Goal: Transaction & Acquisition: Purchase product/service

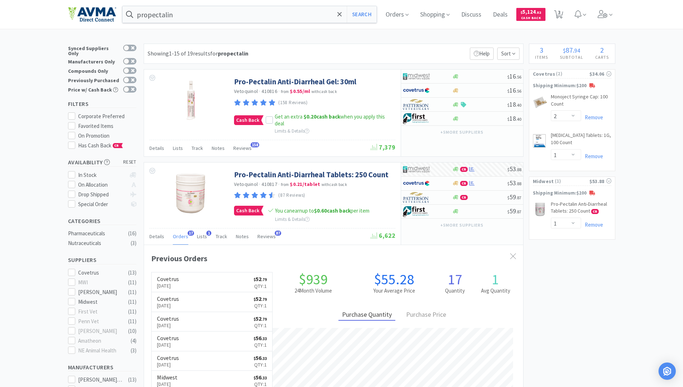
select select "2"
select select "1"
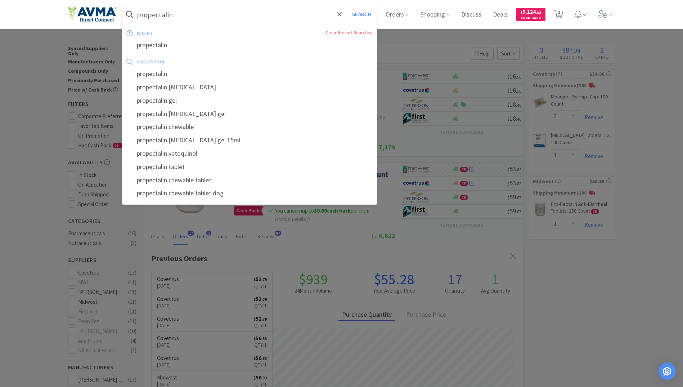
click at [222, 18] on input "propectalin" at bounding box center [249, 14] width 254 height 17
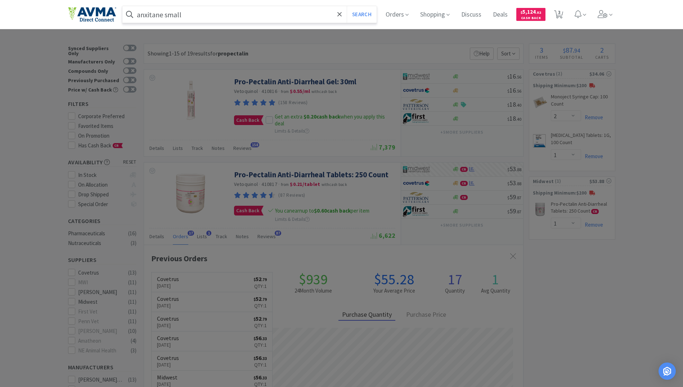
type input "anxitane small"
click at [347, 6] on button "Search" at bounding box center [362, 14] width 30 height 17
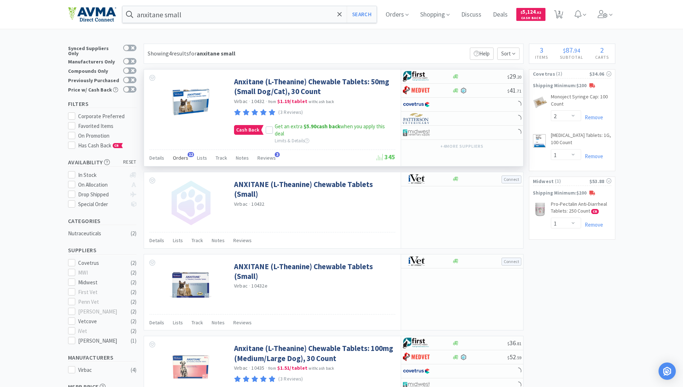
click at [180, 155] on span "Orders" at bounding box center [180, 157] width 15 height 6
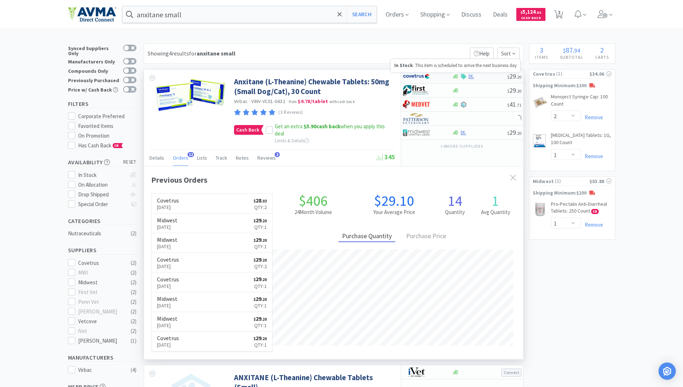
scroll to position [193, 379]
click at [473, 76] on icon at bounding box center [471, 76] width 5 height 5
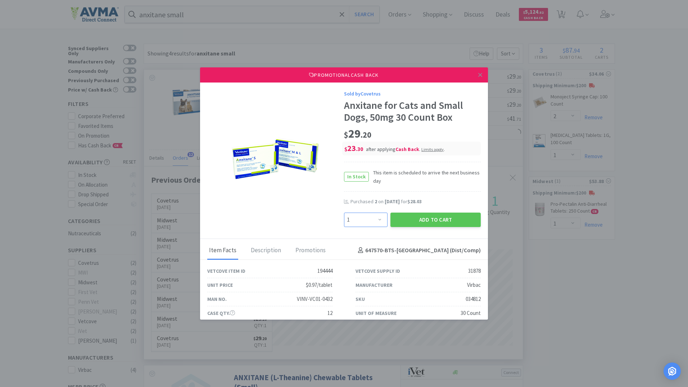
click at [375, 222] on select "Enter Quantity 1 2 3 4 5 6 7 8 9 10 11 12 13 14 15 16 17 18 19 20 Enter Quantity" at bounding box center [366, 219] width 44 height 14
select select "2"
click at [344, 212] on select "Enter Quantity 1 2 3 4 5 6 7 8 9 10 11 12 13 14 15 16 17 18 19 20 Enter Quantity" at bounding box center [366, 219] width 44 height 14
click at [428, 220] on button "Add to Cart" at bounding box center [436, 219] width 90 height 14
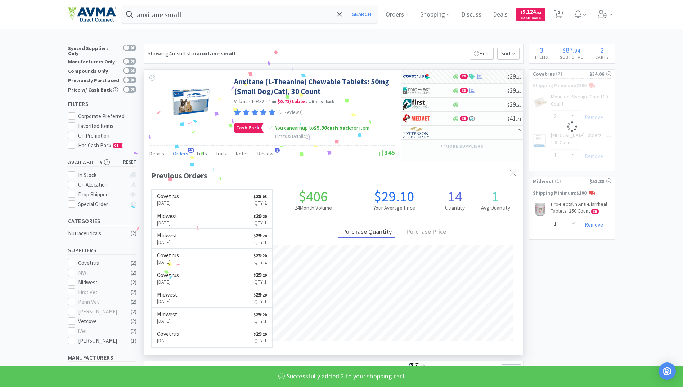
select select "2"
select select "1"
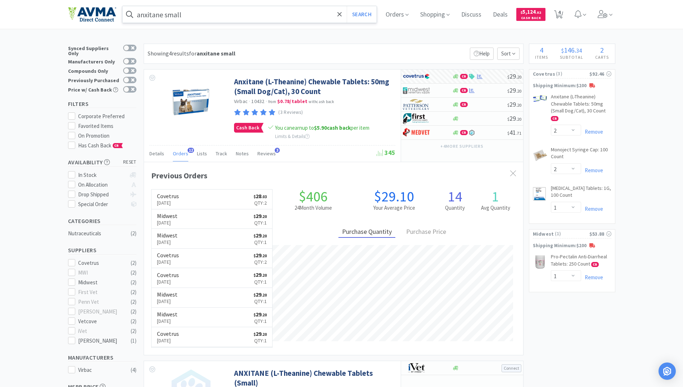
click at [209, 19] on input "anxitane small" at bounding box center [249, 14] width 254 height 17
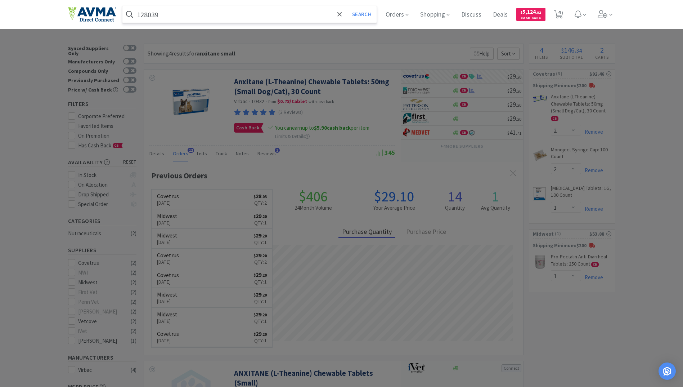
type input "128039"
click at [347, 6] on button "Search" at bounding box center [362, 14] width 30 height 17
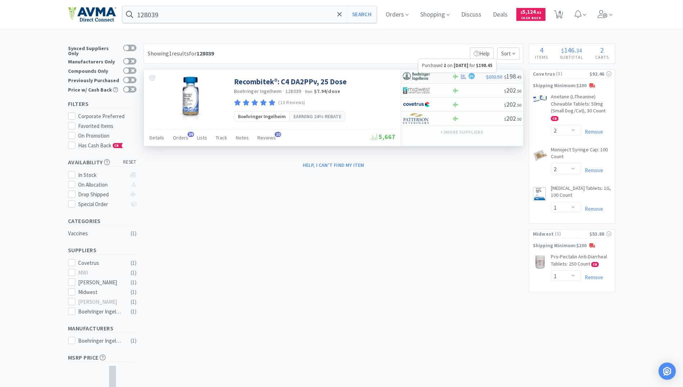
click at [464, 75] on icon at bounding box center [463, 76] width 5 height 5
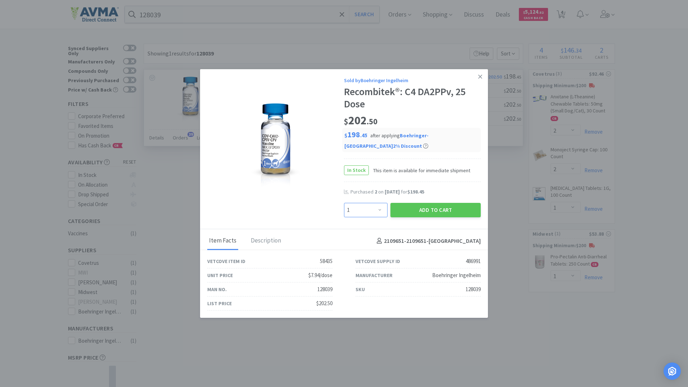
click at [376, 209] on select "Enter Quantity 1 2 3 4 5 6 7 8 9 10 11 12 13 14 15 16 17 18 19 20 Enter Quantity" at bounding box center [366, 210] width 44 height 14
select select "2"
click at [344, 203] on select "Enter Quantity 1 2 3 4 5 6 7 8 9 10 11 12 13 14 15 16 17 18 19 20 Enter Quantity" at bounding box center [366, 210] width 44 height 14
click at [438, 212] on button "Add to Cart" at bounding box center [436, 210] width 90 height 14
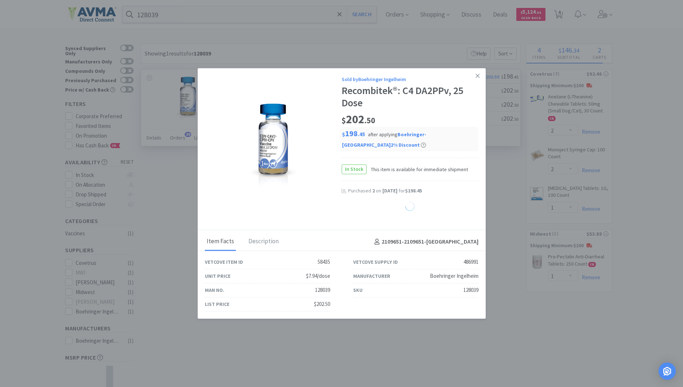
select select "2"
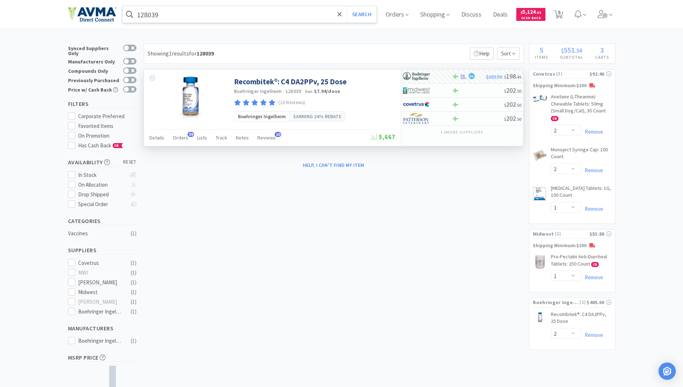
click at [166, 12] on input "128039" at bounding box center [249, 14] width 254 height 17
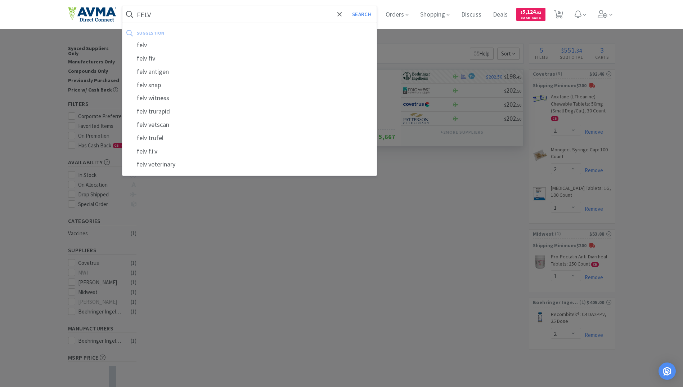
type input "FELV"
click at [347, 6] on button "Search" at bounding box center [362, 14] width 30 height 17
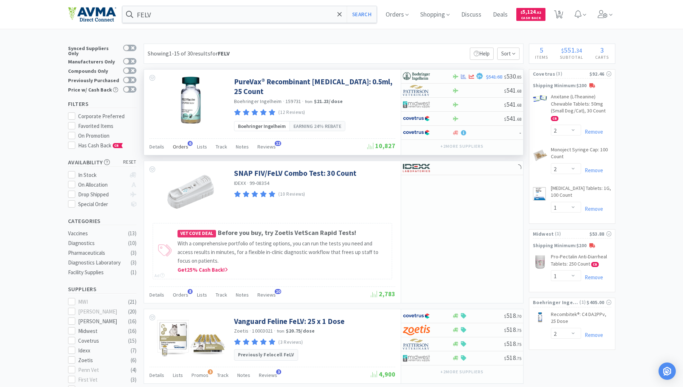
click at [180, 147] on span "Orders" at bounding box center [180, 146] width 15 height 6
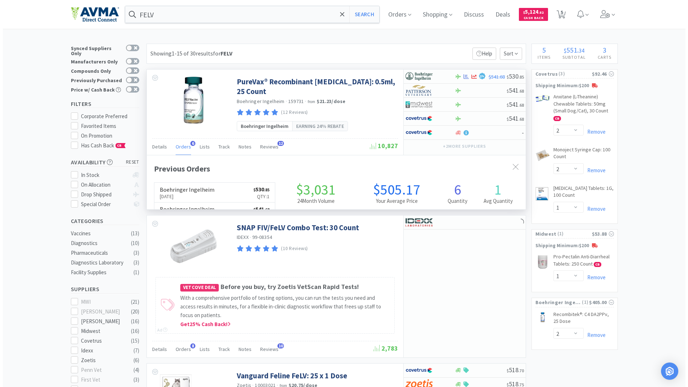
scroll to position [186, 379]
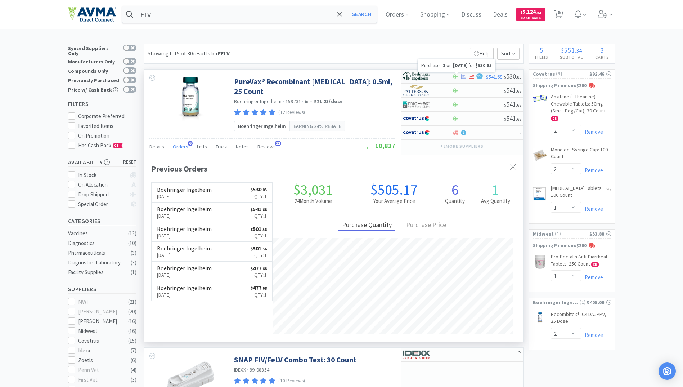
click at [463, 77] on icon at bounding box center [463, 76] width 5 height 5
select select "1"
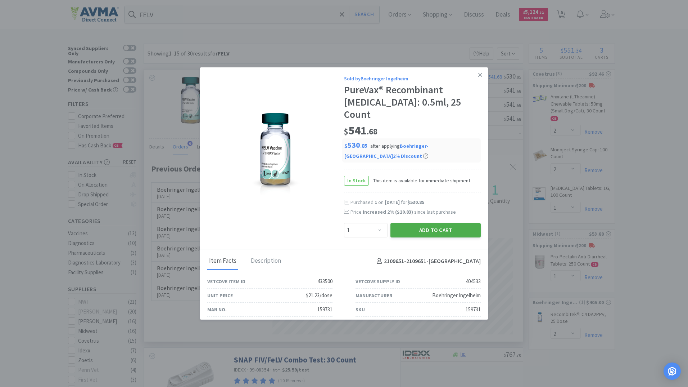
click at [442, 223] on button "Add to Cart" at bounding box center [436, 230] width 90 height 14
select select "1"
select select "2"
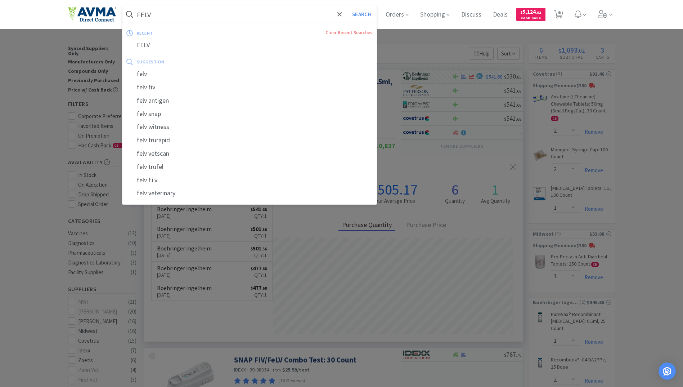
click at [181, 15] on input "FELV" at bounding box center [249, 14] width 254 height 17
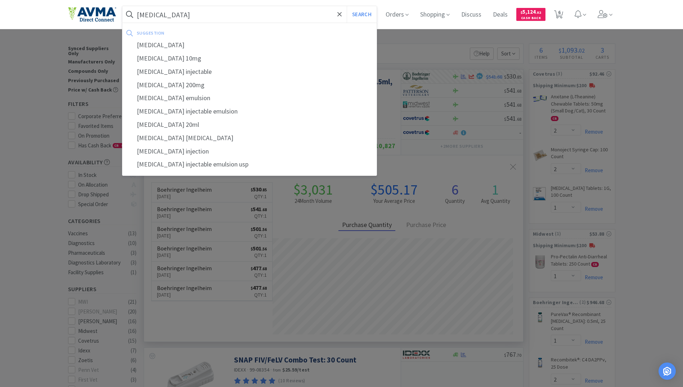
click at [347, 6] on button "Search" at bounding box center [362, 14] width 30 height 17
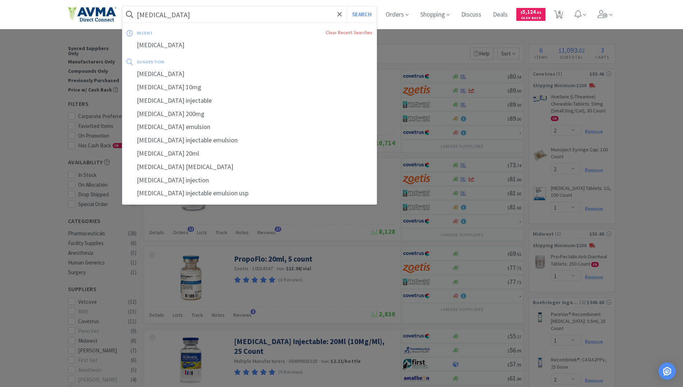
click at [207, 9] on input "[MEDICAL_DATA]" at bounding box center [249, 14] width 254 height 17
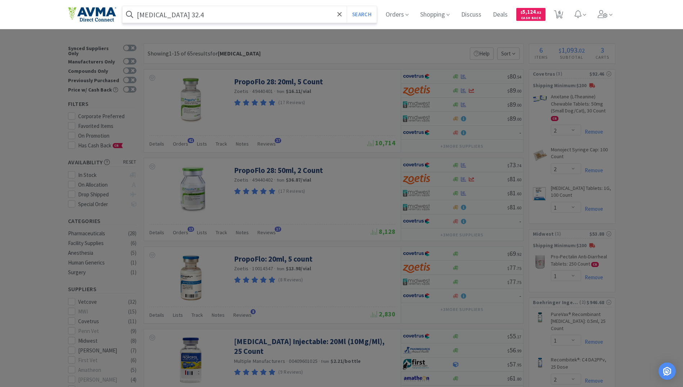
click at [347, 6] on button "Search" at bounding box center [362, 14] width 30 height 17
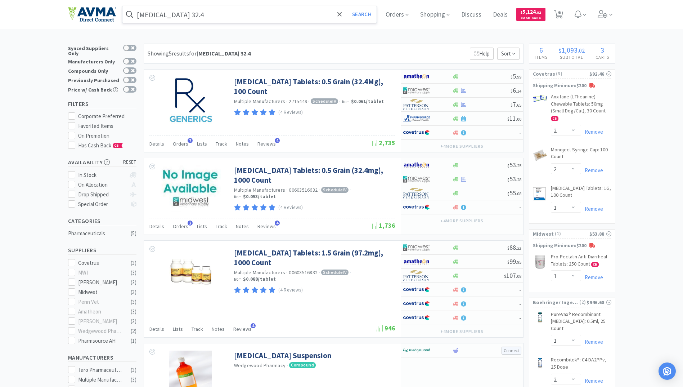
click at [204, 13] on input "[MEDICAL_DATA] 32.4" at bounding box center [249, 14] width 254 height 17
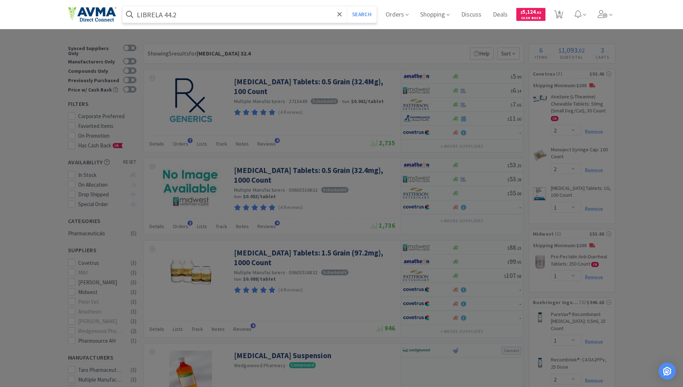
type input "LIBRELA 44.2"
click at [347, 6] on button "Search" at bounding box center [362, 14] width 30 height 17
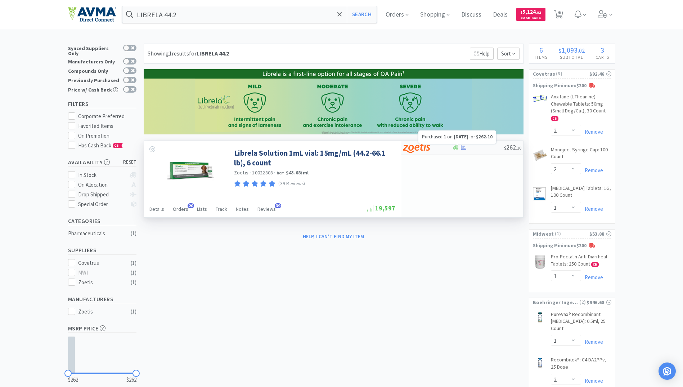
click at [461, 149] on icon at bounding box center [463, 147] width 5 height 5
select select "1"
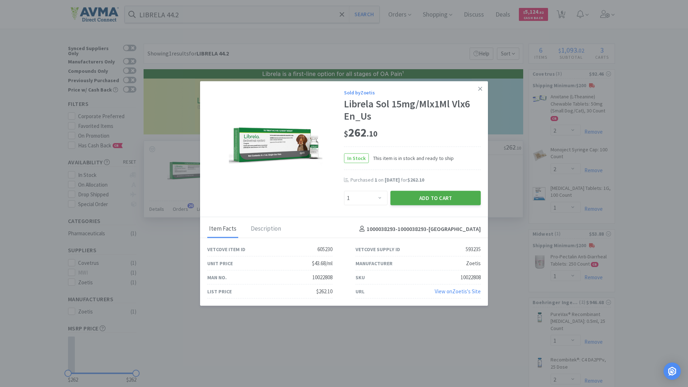
click at [415, 198] on button "Add to Cart" at bounding box center [436, 197] width 90 height 14
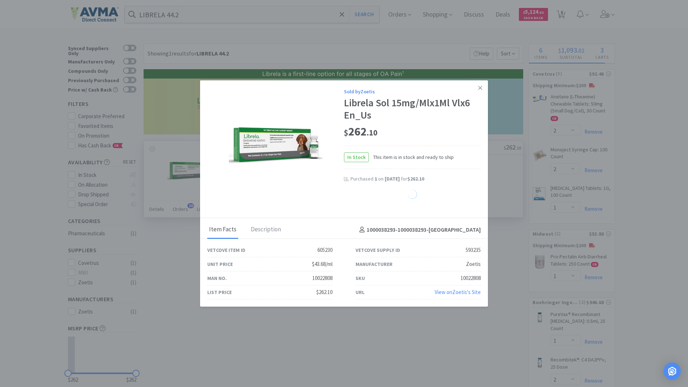
select select "1"
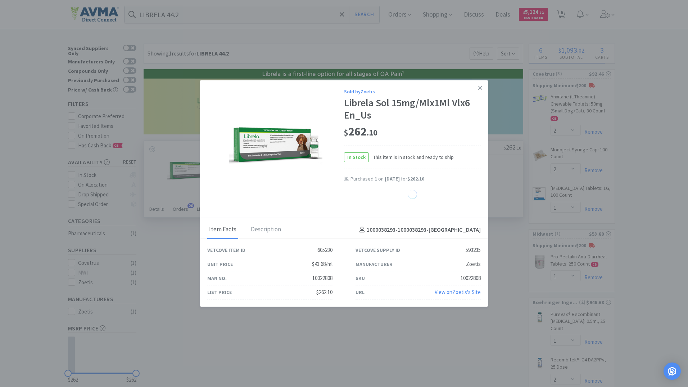
select select "1"
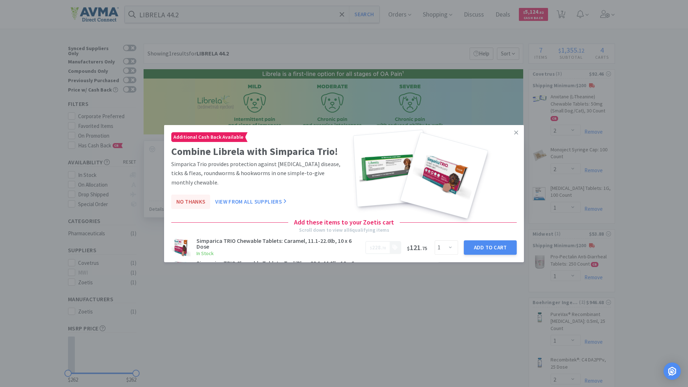
click at [185, 205] on button "No Thanks" at bounding box center [190, 201] width 39 height 14
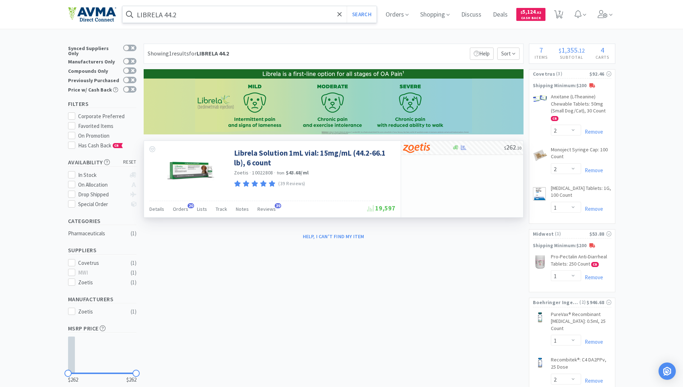
click at [189, 14] on input "LIBRELA 44.2" at bounding box center [249, 14] width 254 height 17
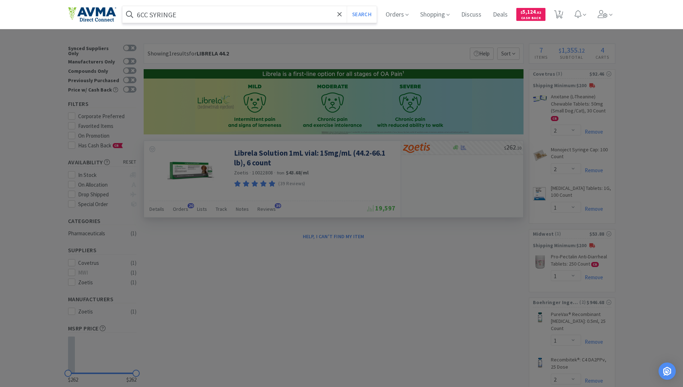
type input "6CC SYRINGE"
click at [347, 6] on button "Search" at bounding box center [362, 14] width 30 height 17
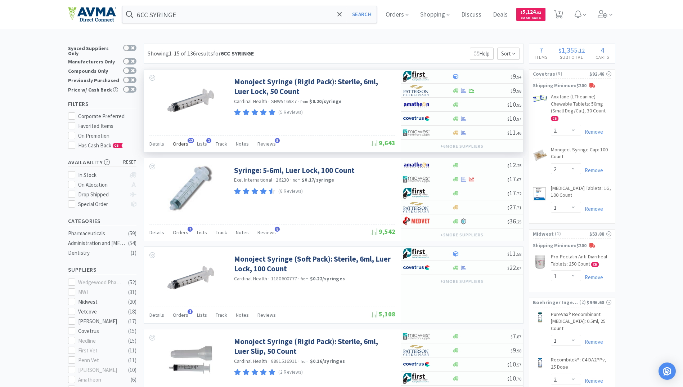
click at [175, 143] on span "Orders" at bounding box center [180, 143] width 15 height 6
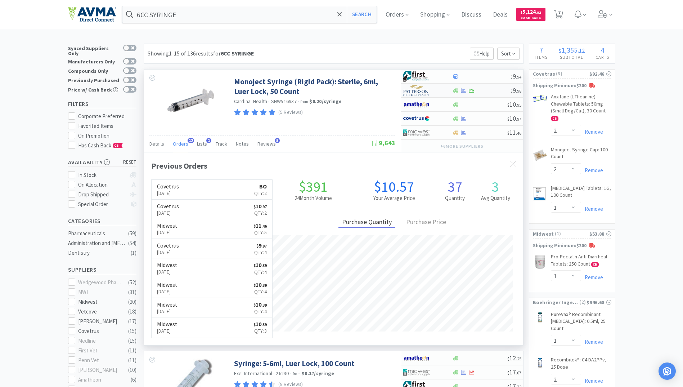
scroll to position [193, 379]
click at [462, 117] on icon at bounding box center [463, 118] width 5 height 5
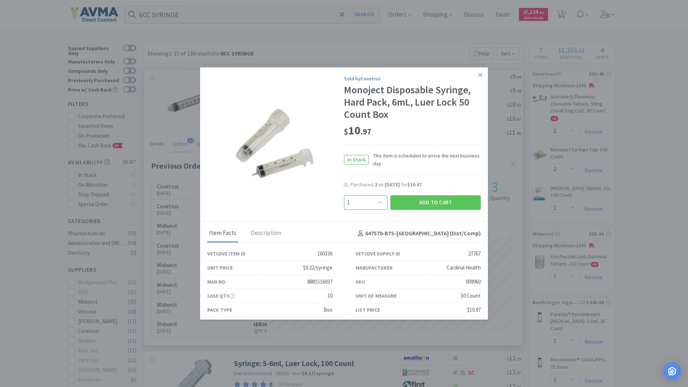
drag, startPoint x: 368, startPoint y: 204, endPoint x: 370, endPoint y: 199, distance: 5.8
click at [370, 204] on select "Enter Quantity 1 2 3 4 5 6 7 8 9 10 11 12 13 14 15 16 17 18 19 20 Enter Quantity" at bounding box center [366, 202] width 44 height 14
select select "4"
click at [344, 195] on select "Enter Quantity 1 2 3 4 5 6 7 8 9 10 11 12 13 14 15 16 17 18 19 20 Enter Quantity" at bounding box center [366, 202] width 44 height 14
click at [419, 204] on button "Add to Cart" at bounding box center [436, 202] width 90 height 14
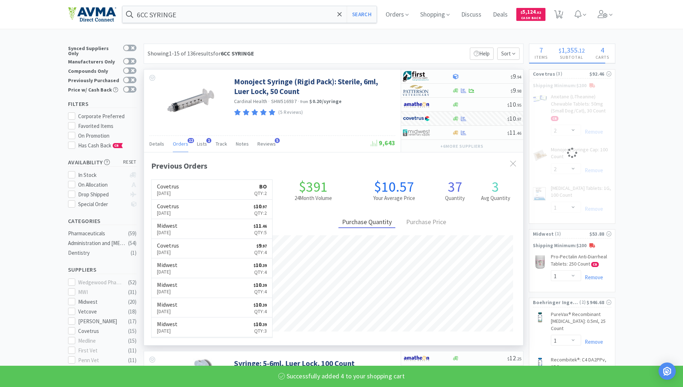
select select "4"
select select "2"
select select "1"
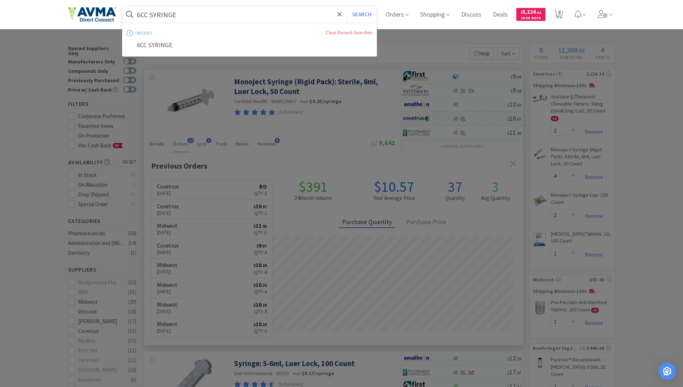
click at [209, 18] on input "6CC SYRINGE" at bounding box center [249, 14] width 254 height 17
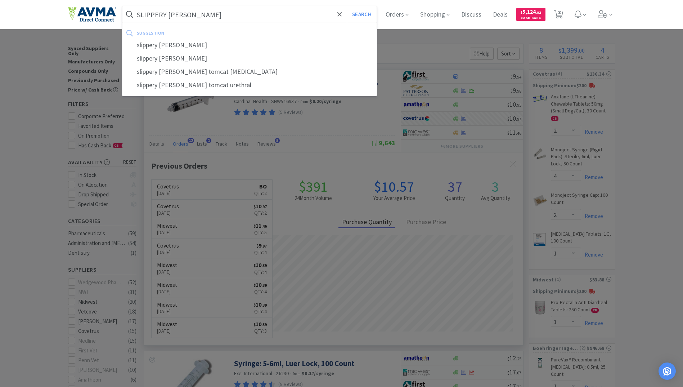
click at [347, 6] on button "Search" at bounding box center [362, 14] width 30 height 17
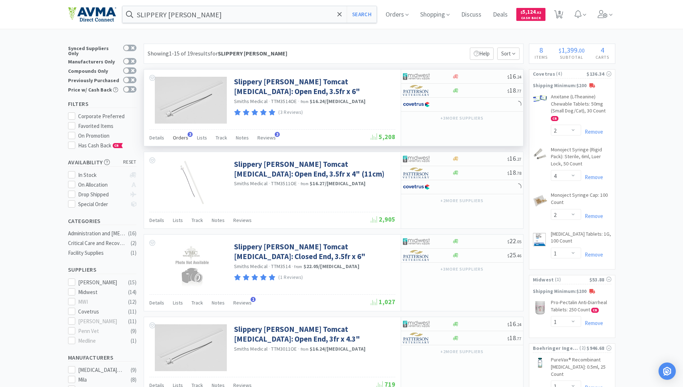
click at [179, 136] on span "Orders" at bounding box center [180, 137] width 15 height 6
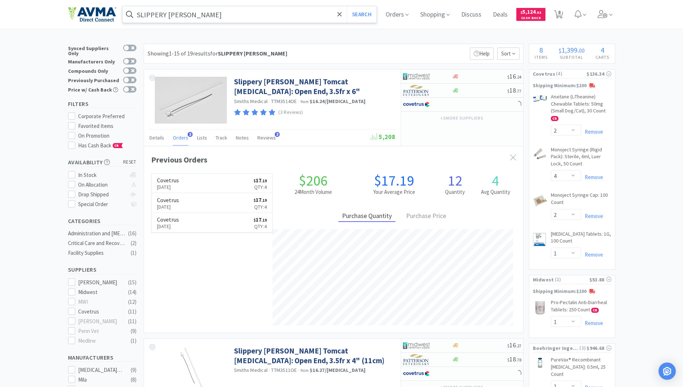
drag, startPoint x: 205, startPoint y: 15, endPoint x: 215, endPoint y: 7, distance: 12.5
click at [205, 15] on input "SLIPPERY [PERSON_NAME]" at bounding box center [249, 14] width 254 height 17
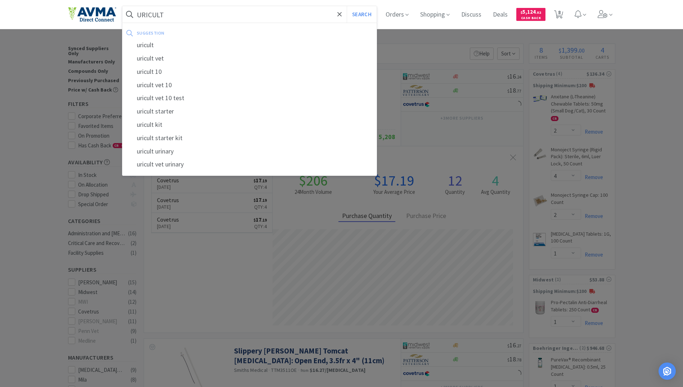
type input "URICULT"
click at [347, 6] on button "Search" at bounding box center [362, 14] width 30 height 17
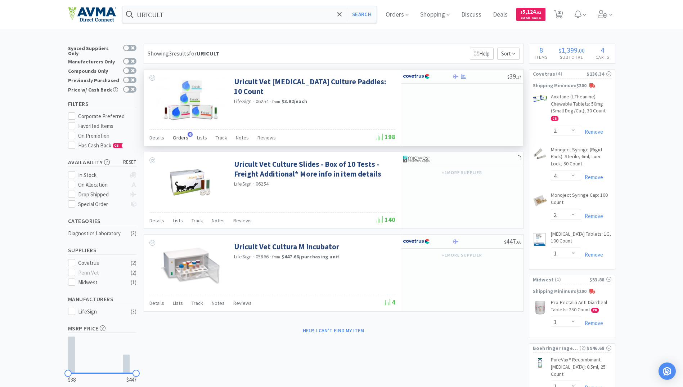
click at [183, 136] on span "Orders" at bounding box center [180, 137] width 15 height 6
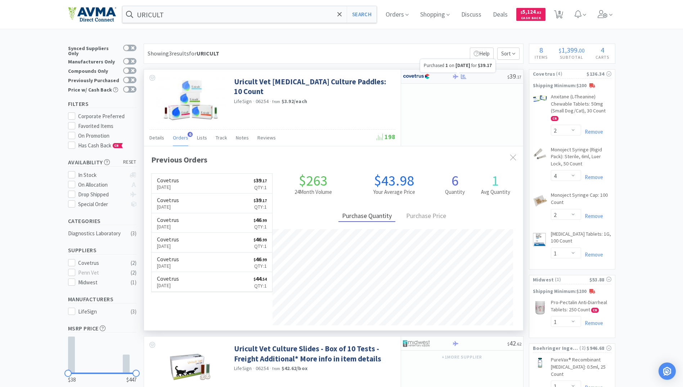
scroll to position [186, 379]
click at [462, 78] on icon at bounding box center [463, 76] width 5 height 5
select select "1"
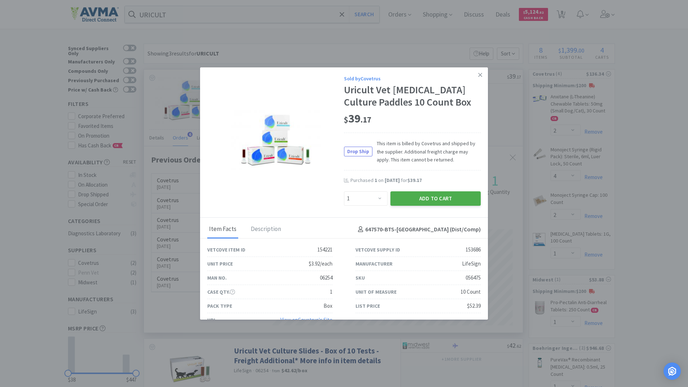
click at [424, 206] on button "Add to Cart" at bounding box center [436, 198] width 90 height 14
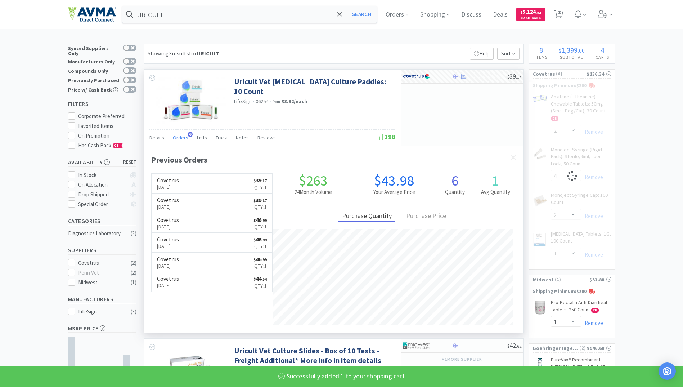
select select "1"
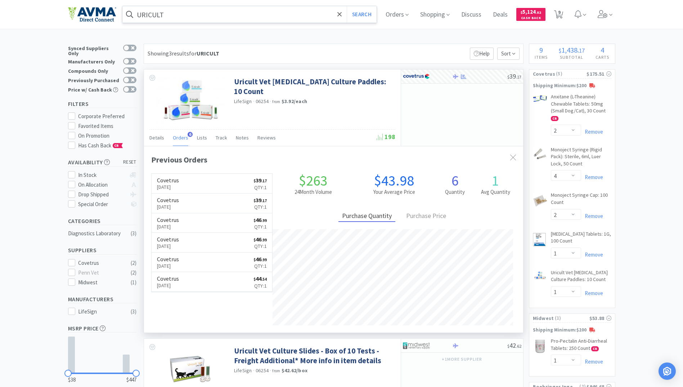
click at [213, 10] on input "URICULT" at bounding box center [249, 14] width 254 height 17
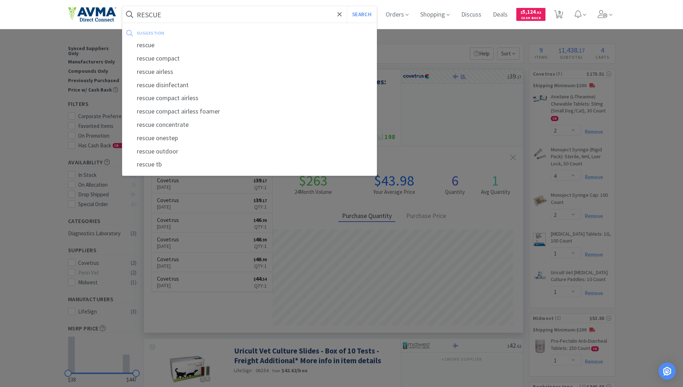
type input "RESCUE"
click at [347, 6] on button "Search" at bounding box center [362, 14] width 30 height 17
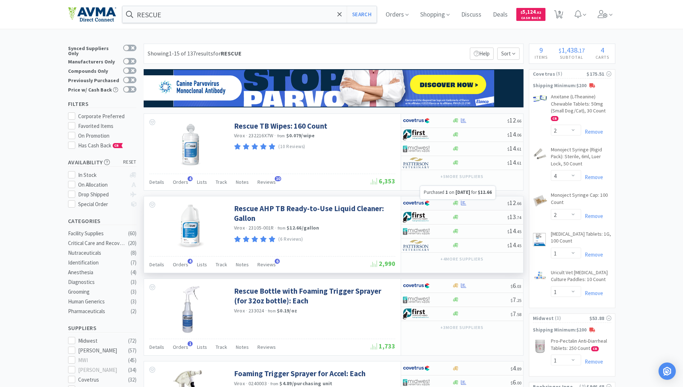
click at [464, 201] on icon at bounding box center [463, 202] width 5 height 5
select select "1"
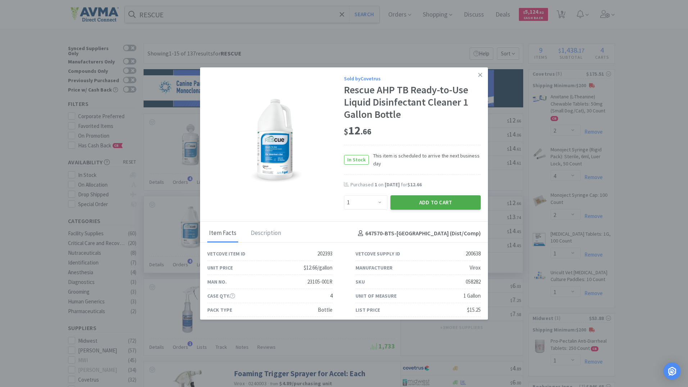
click at [431, 201] on button "Add to Cart" at bounding box center [436, 202] width 90 height 14
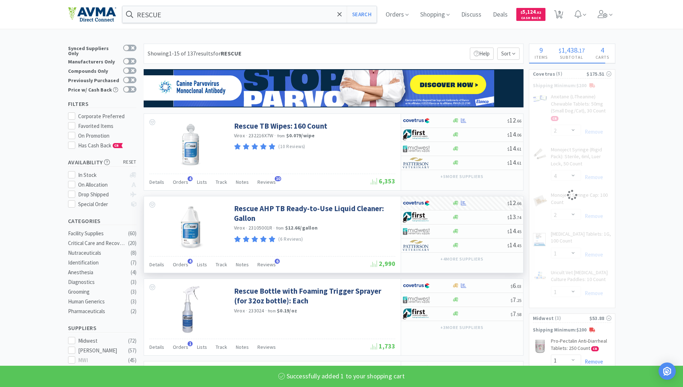
select select "1"
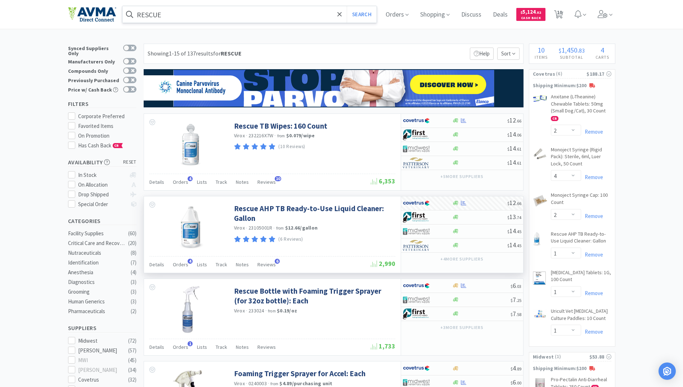
click at [185, 12] on input "RESCUE" at bounding box center [249, 14] width 254 height 17
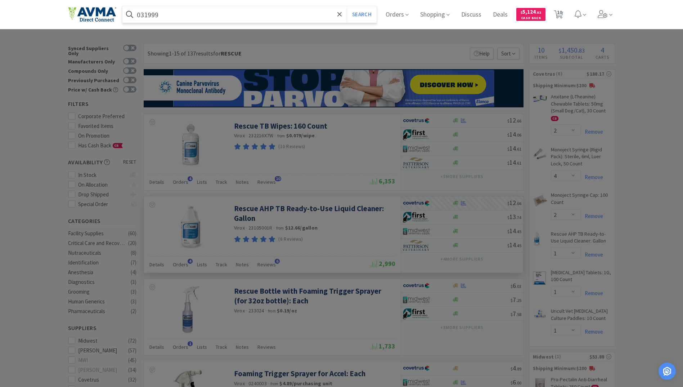
type input "031999"
click at [347, 6] on button "Search" at bounding box center [362, 14] width 30 height 17
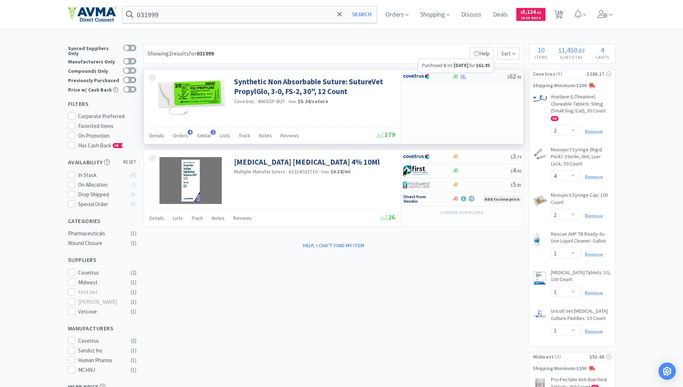
click at [464, 76] on icon at bounding box center [463, 76] width 5 height 5
select select "1"
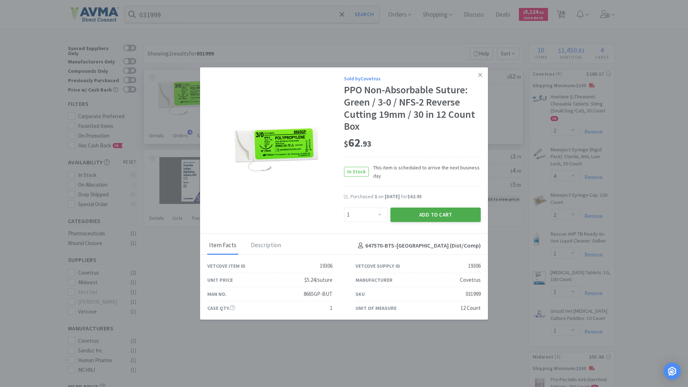
click at [441, 215] on button "Add to Cart" at bounding box center [436, 214] width 90 height 14
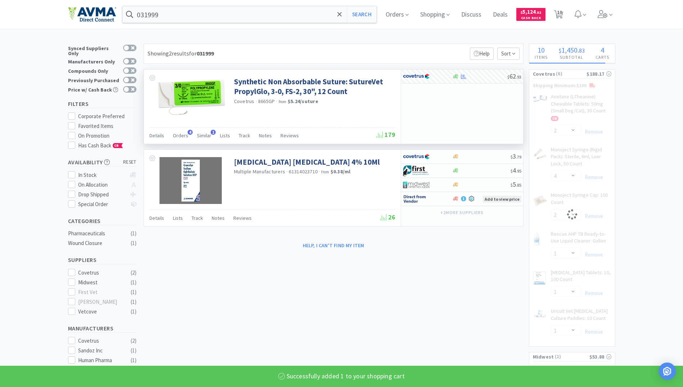
select select "1"
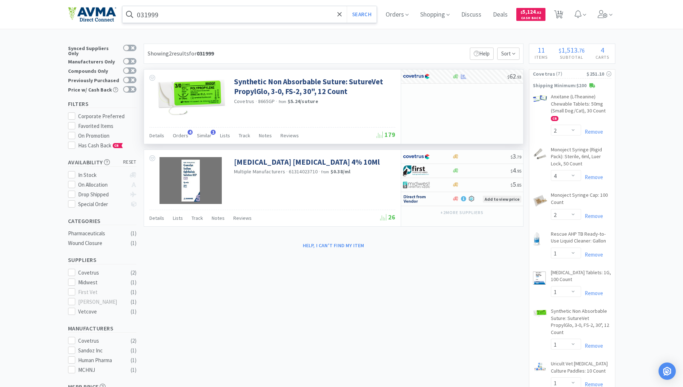
click at [191, 19] on input "031999" at bounding box center [249, 14] width 254 height 17
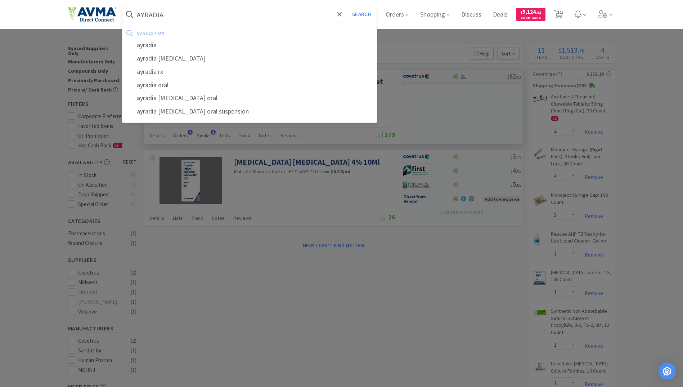
type input "AYRADIA"
click at [347, 6] on button "Search" at bounding box center [362, 14] width 30 height 17
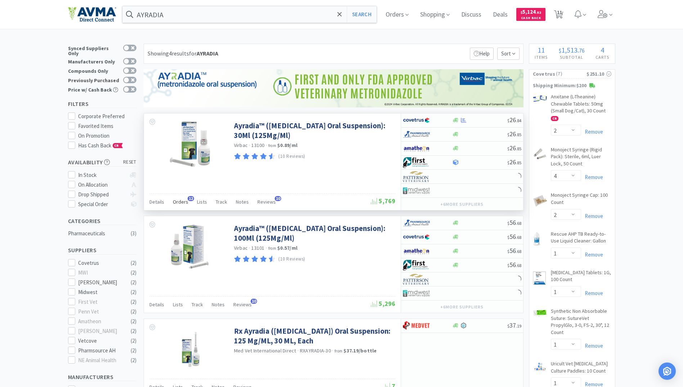
click at [174, 203] on span "Orders" at bounding box center [180, 201] width 15 height 6
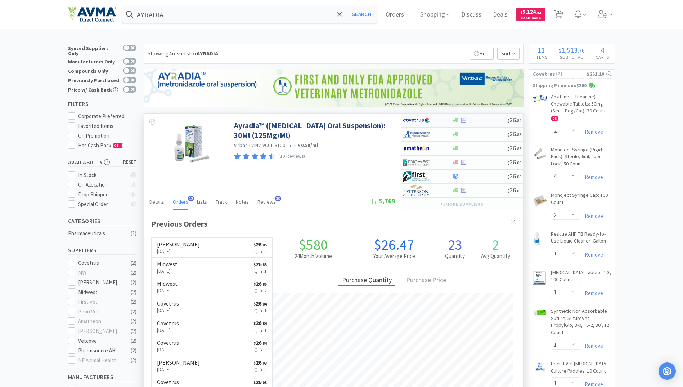
scroll to position [193, 379]
click at [461, 121] on icon at bounding box center [463, 120] width 5 height 5
select select "1"
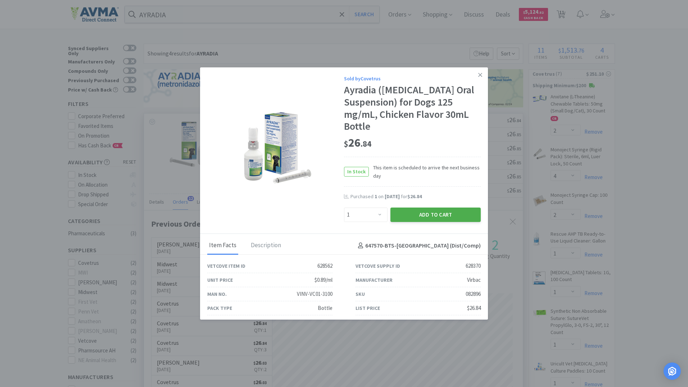
click at [443, 213] on button "Add to Cart" at bounding box center [436, 214] width 90 height 14
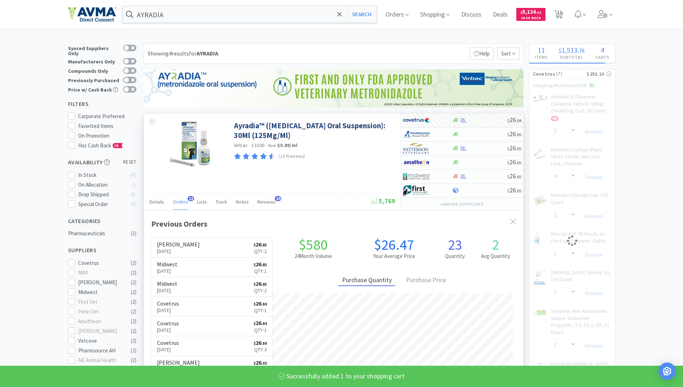
select select "1"
select select "4"
select select "2"
select select "1"
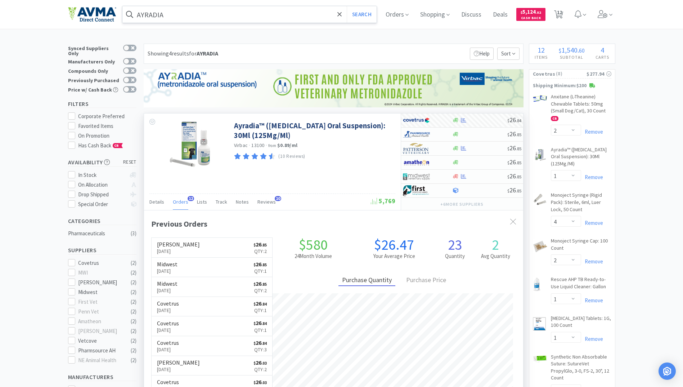
click at [218, 17] on input "AYRADIA" at bounding box center [249, 14] width 254 height 17
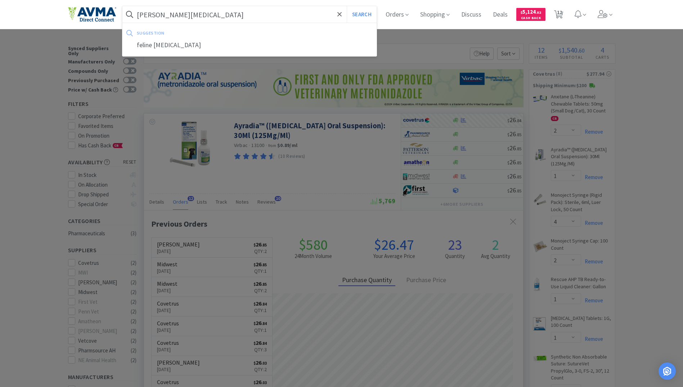
type input "[PERSON_NAME][MEDICAL_DATA]"
click at [347, 6] on button "Search" at bounding box center [362, 14] width 30 height 17
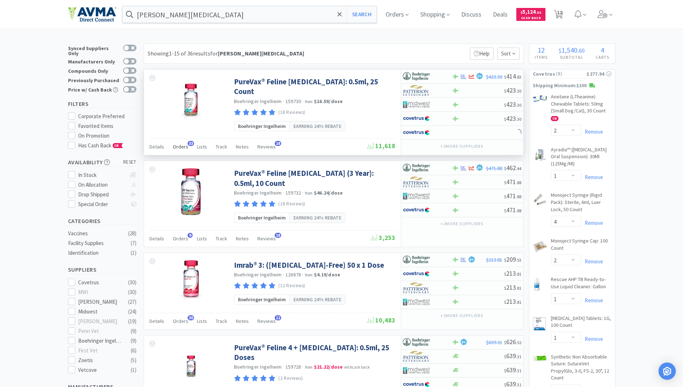
click at [181, 141] on div "Orders 33" at bounding box center [180, 148] width 15 height 14
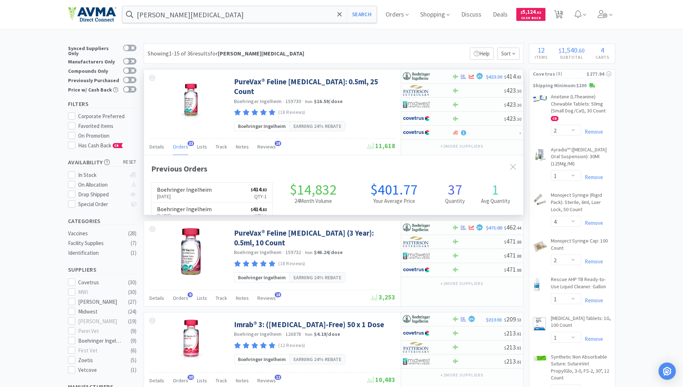
scroll to position [193, 379]
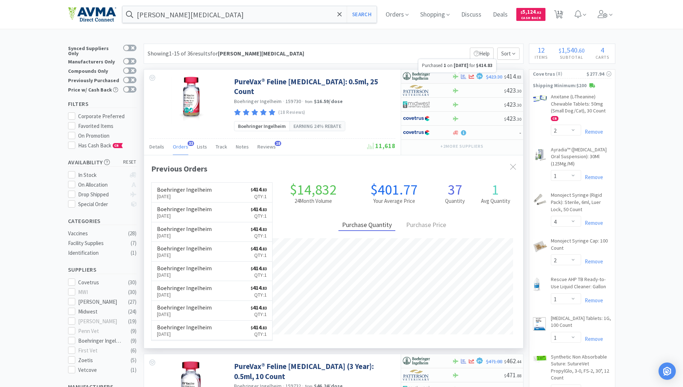
click at [464, 76] on icon at bounding box center [463, 76] width 5 height 5
select select "1"
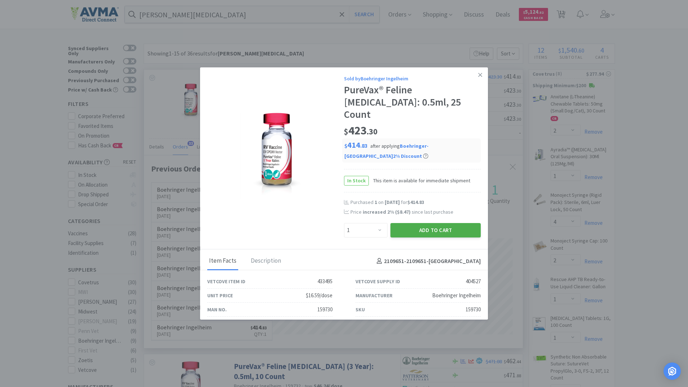
click at [439, 223] on button "Add to Cart" at bounding box center [436, 230] width 90 height 14
select select "1"
select select "2"
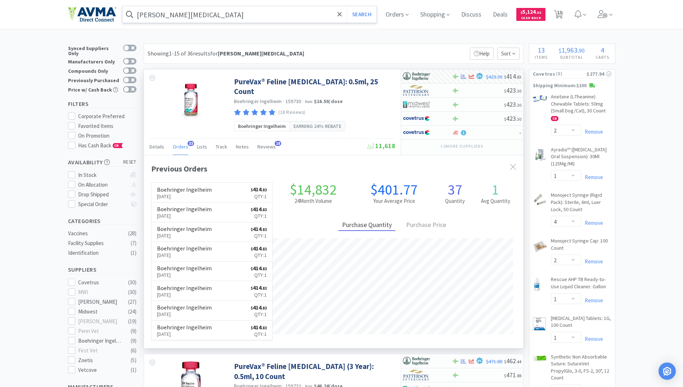
click at [198, 17] on input "[PERSON_NAME][MEDICAL_DATA]" at bounding box center [249, 14] width 254 height 17
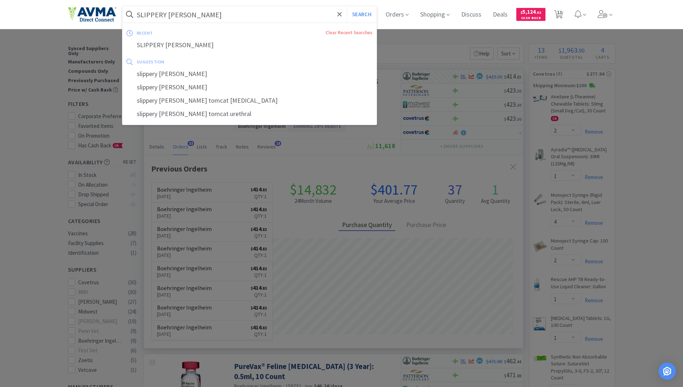
type input "SLIPPERY [PERSON_NAME]"
click at [347, 6] on button "Search" at bounding box center [362, 14] width 30 height 17
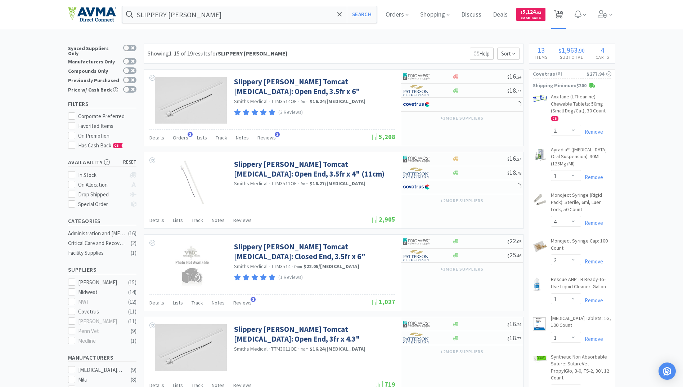
click at [561, 13] on span "13" at bounding box center [559, 12] width 5 height 29
select select "1"
select select "2"
select select "1"
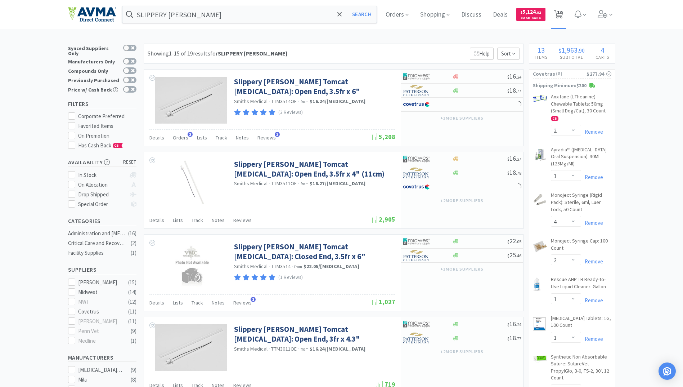
select select "2"
select select "1"
select select "4"
select select "2"
select select "1"
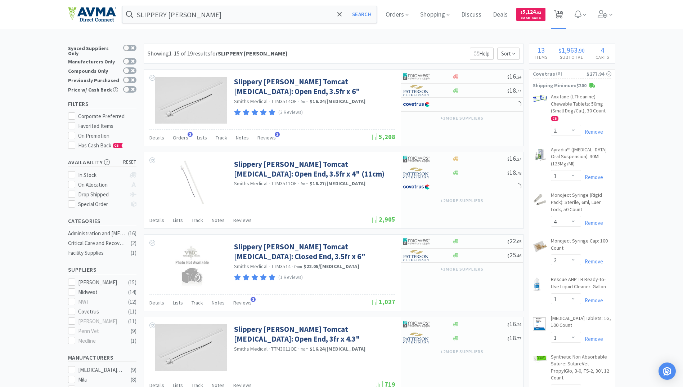
select select "1"
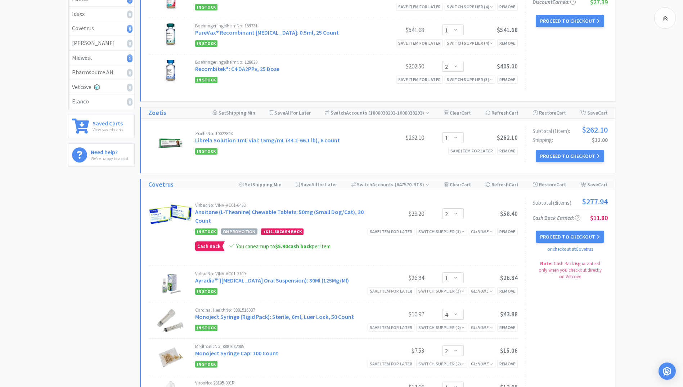
scroll to position [144, 0]
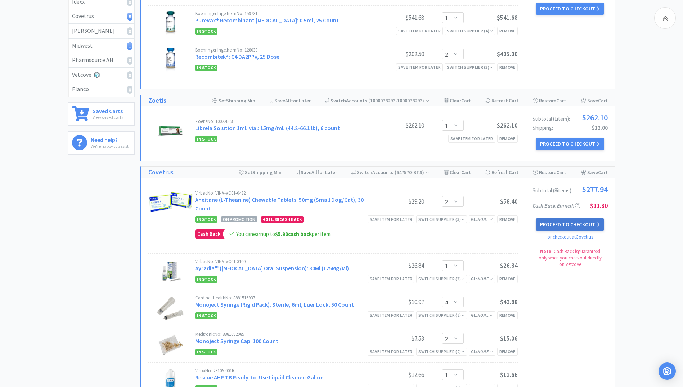
click at [562, 224] on button "Proceed to Checkout" at bounding box center [570, 224] width 68 height 12
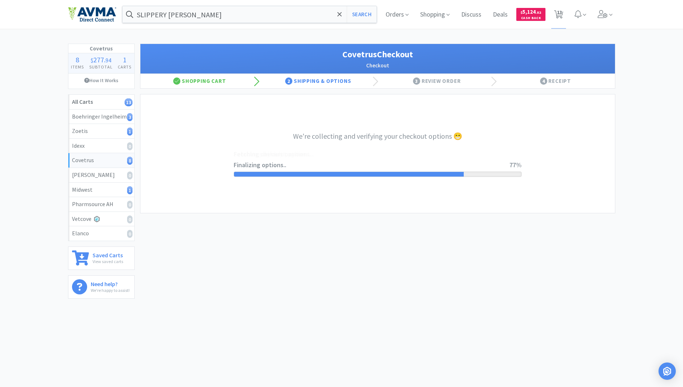
select select "ACCOUNT"
select select "cvt-standard-net"
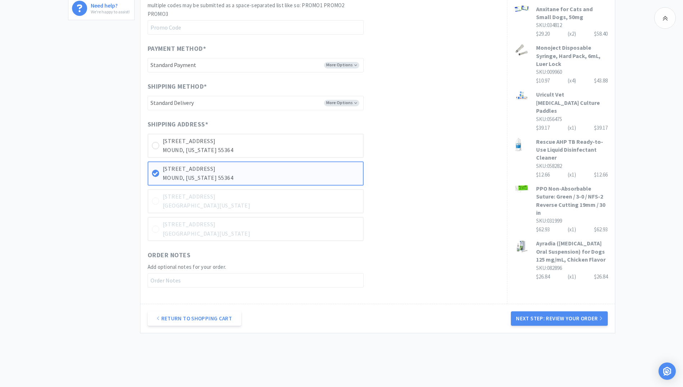
scroll to position [298, 0]
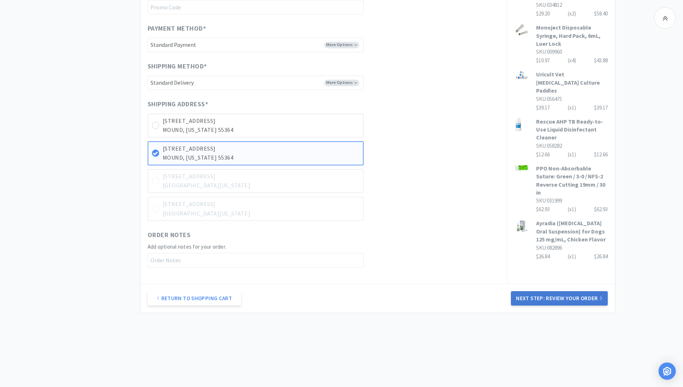
click at [574, 300] on button "Next Step: Review Your Order" at bounding box center [559, 298] width 96 height 14
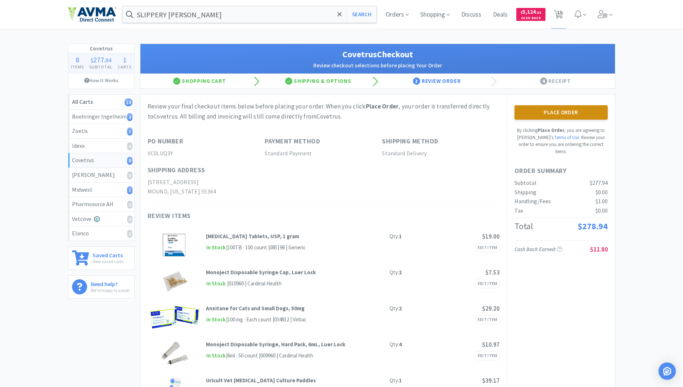
click at [550, 109] on button "Place Order" at bounding box center [560, 112] width 93 height 14
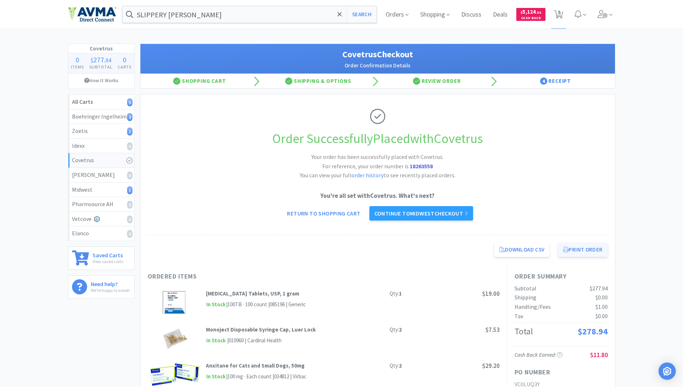
click at [575, 243] on button "Print Order" at bounding box center [582, 249] width 49 height 14
click at [559, 16] on span "5" at bounding box center [559, 12] width 3 height 29
select select "1"
select select "2"
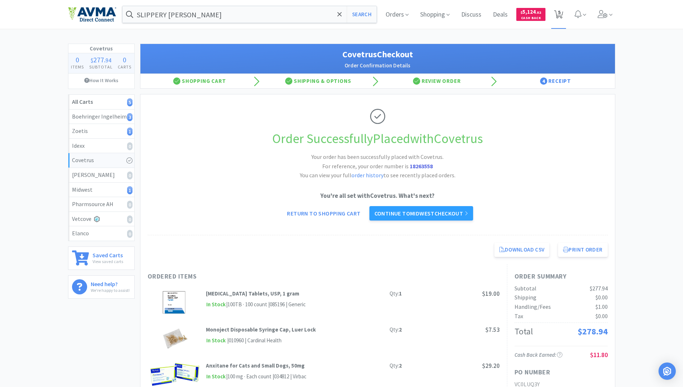
select select "1"
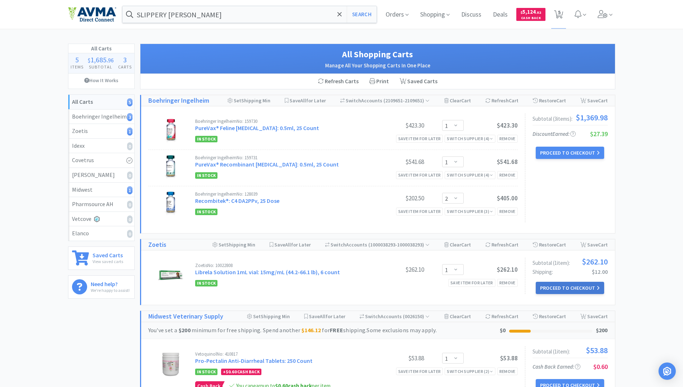
click at [569, 289] on button "Proceed to Checkout" at bounding box center [570, 287] width 68 height 12
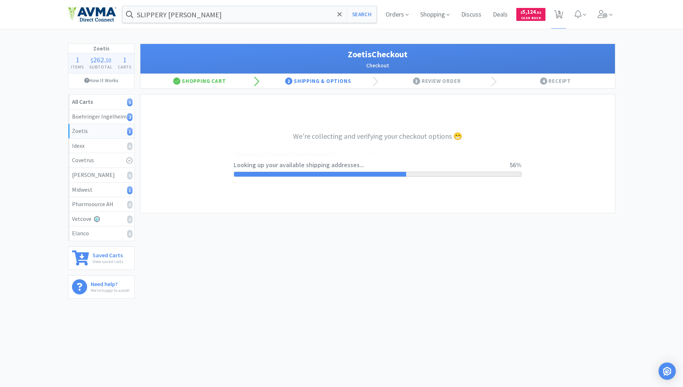
select select "invoice"
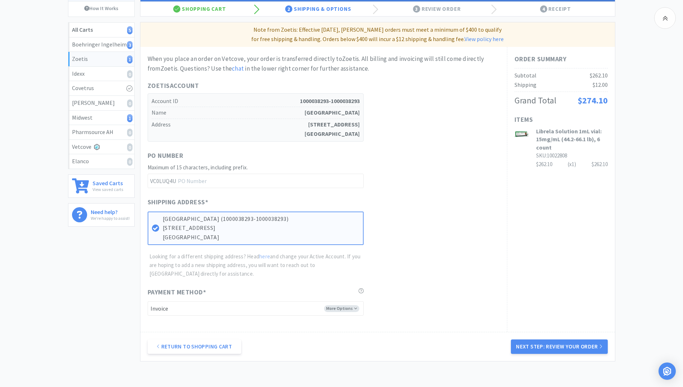
scroll to position [120, 0]
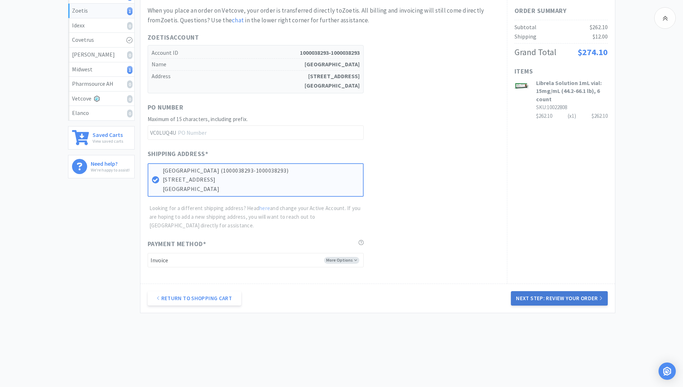
click at [553, 300] on button "Next Step: Review Your Order" at bounding box center [559, 298] width 96 height 14
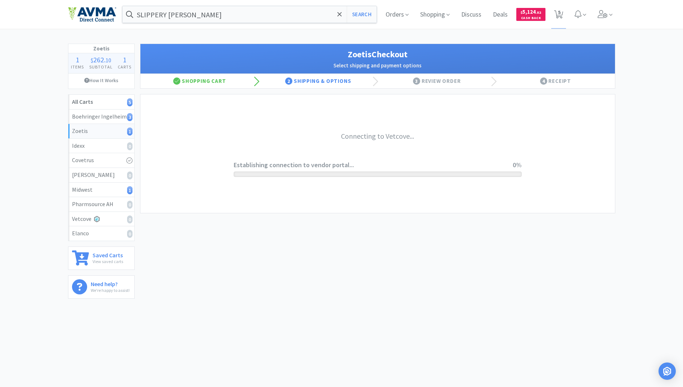
scroll to position [0, 0]
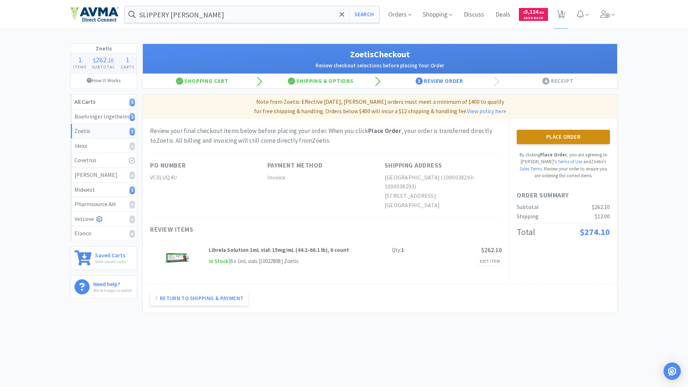
click at [558, 135] on button "Place Order" at bounding box center [563, 137] width 93 height 14
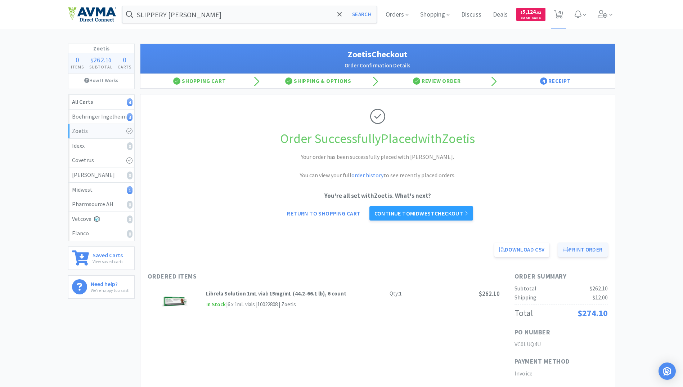
click at [584, 246] on button "Print Order" at bounding box center [582, 249] width 49 height 14
click at [557, 6] on span "4" at bounding box center [558, 14] width 15 height 29
select select "1"
select select "2"
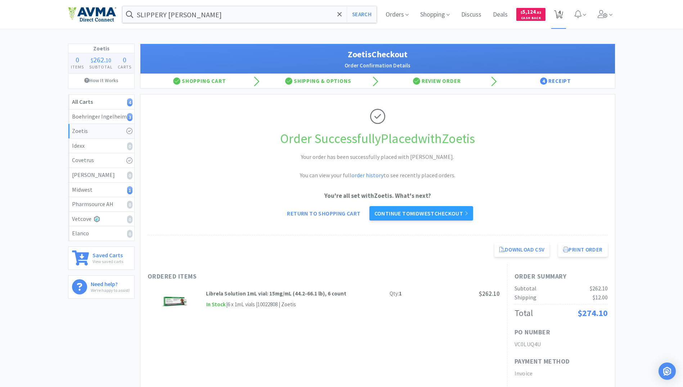
select select "1"
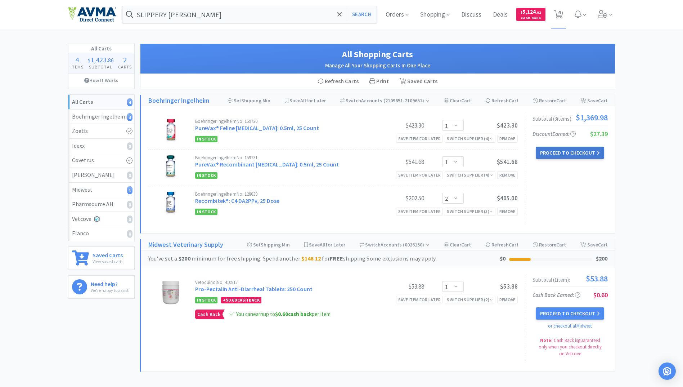
click at [550, 150] on button "Proceed to Checkout" at bounding box center [570, 153] width 68 height 12
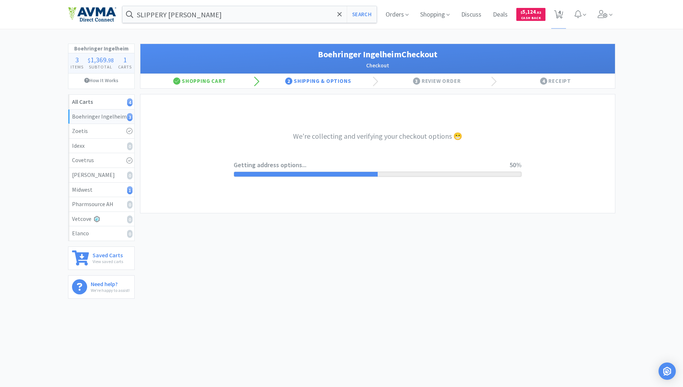
select select "invoice"
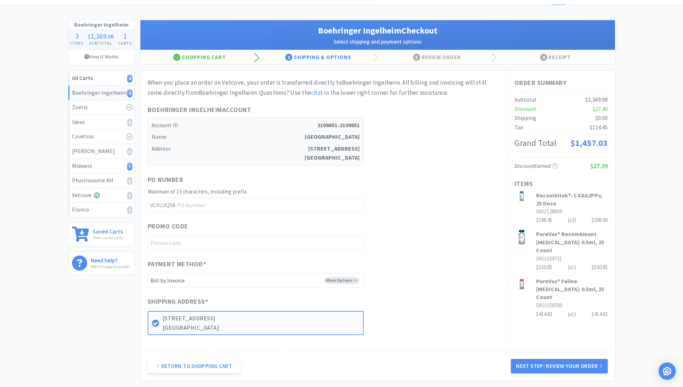
scroll to position [72, 0]
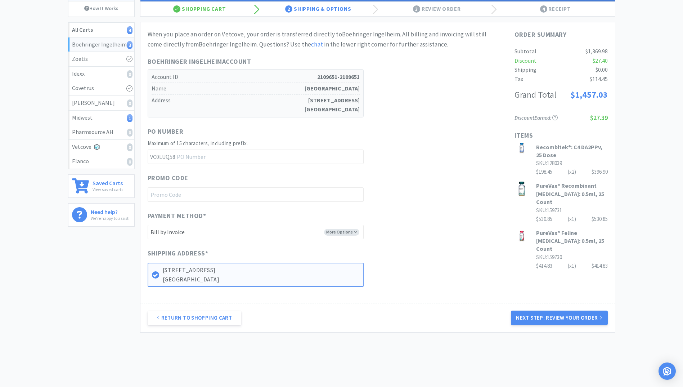
click at [561, 318] on button "Next Step: Review Your Order" at bounding box center [559, 317] width 96 height 14
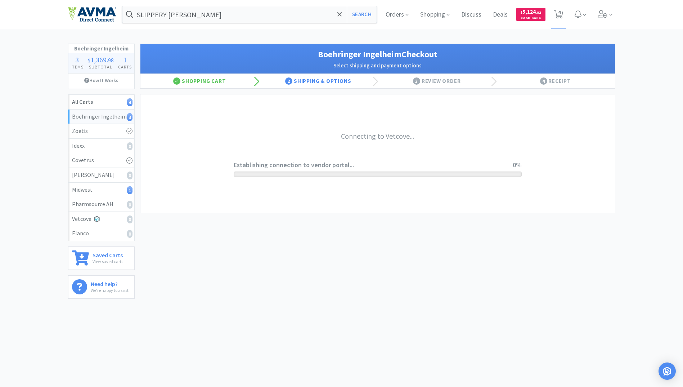
scroll to position [0, 0]
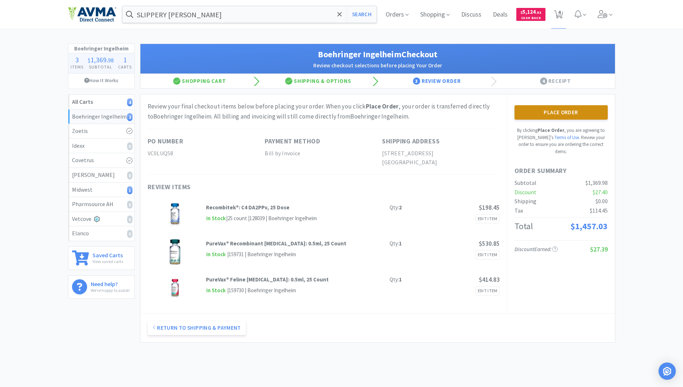
click at [569, 111] on button "Place Order" at bounding box center [560, 112] width 93 height 14
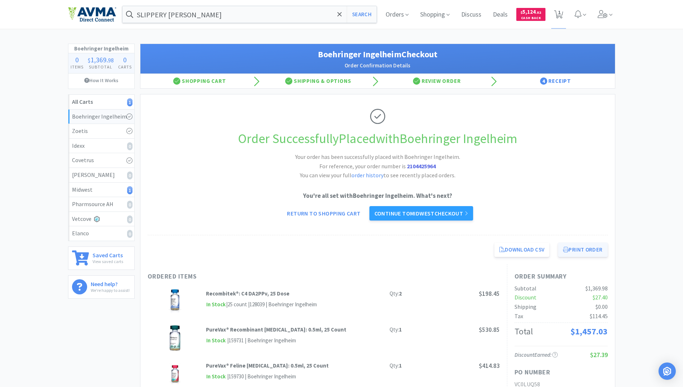
click at [572, 253] on button "Print Order" at bounding box center [582, 249] width 49 height 14
click at [556, 11] on icon at bounding box center [558, 14] width 9 height 8
select select "1"
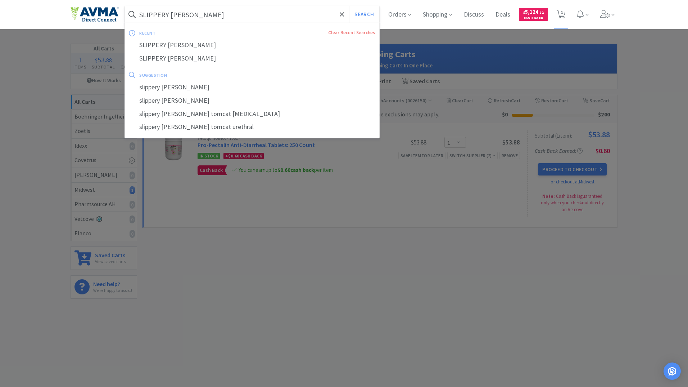
click at [208, 18] on input "SLIPPERY [PERSON_NAME]" at bounding box center [252, 14] width 254 height 17
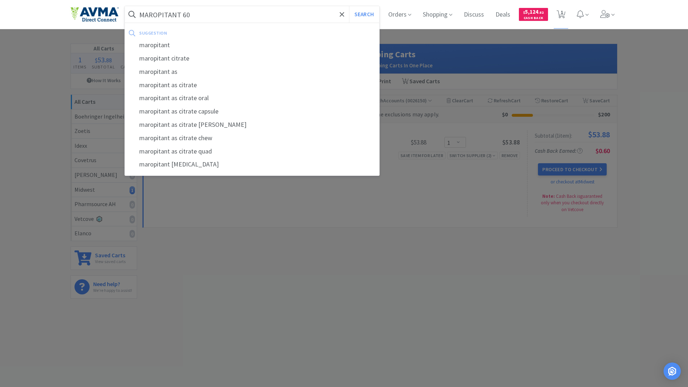
type input "MAROPITANT 60"
click at [349, 6] on button "Search" at bounding box center [364, 14] width 30 height 17
select select "1"
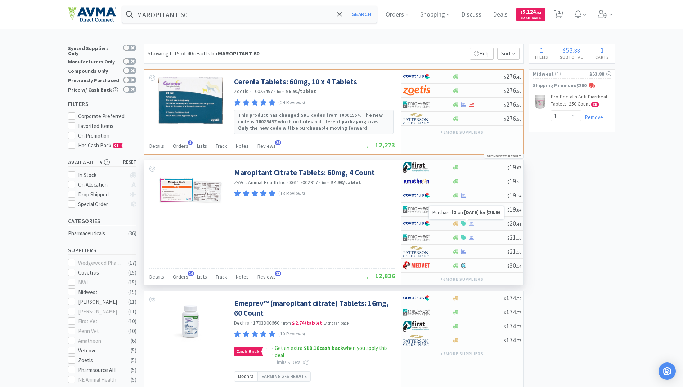
click at [471, 223] on icon at bounding box center [471, 223] width 5 height 5
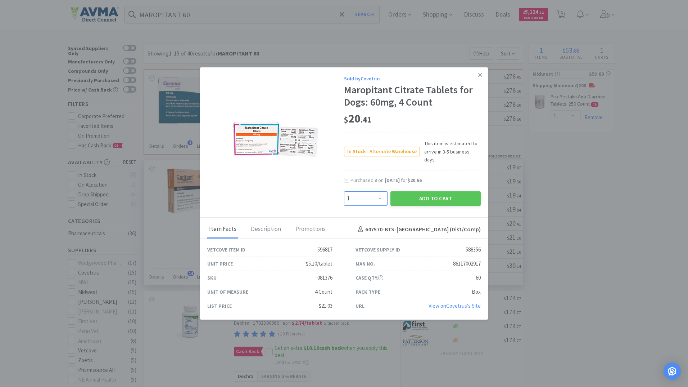
click at [382, 194] on select "Enter Quantity 1 2 3 4 5 6 7 8 9 10 11 12 13 14 15 16 17 18 19 20 Enter Quantity" at bounding box center [366, 198] width 44 height 14
select select "6"
click at [344, 191] on select "Enter Quantity 1 2 3 4 5 6 7 8 9 10 11 12 13 14 15 16 17 18 19 20 Enter Quantity" at bounding box center [366, 198] width 44 height 14
click at [439, 194] on button "Add to Cart" at bounding box center [436, 198] width 90 height 14
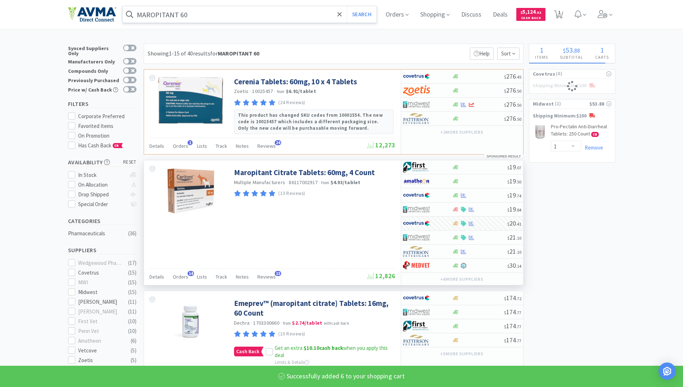
select select "6"
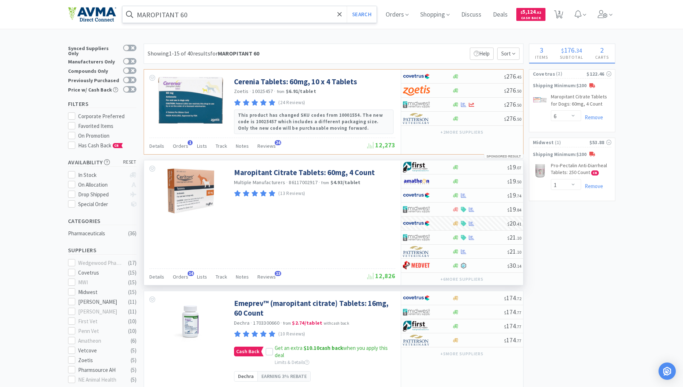
click at [215, 11] on input "MAROPITANT 60" at bounding box center [249, 14] width 254 height 17
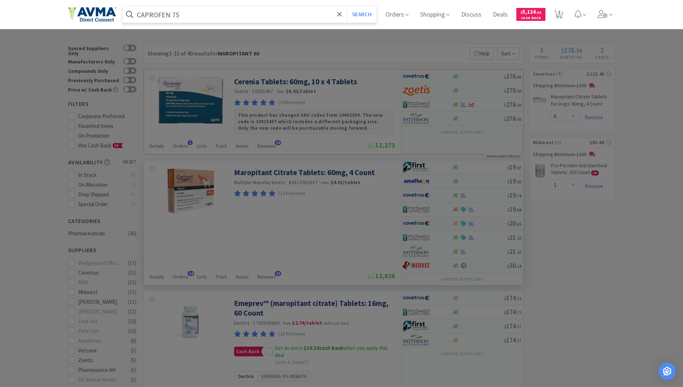
type input "CAPROFEN 75"
click at [347, 6] on button "Search" at bounding box center [362, 14] width 30 height 17
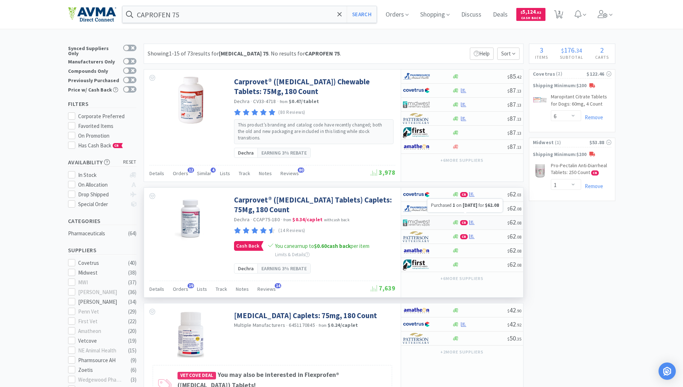
click at [471, 220] on icon at bounding box center [471, 222] width 5 height 5
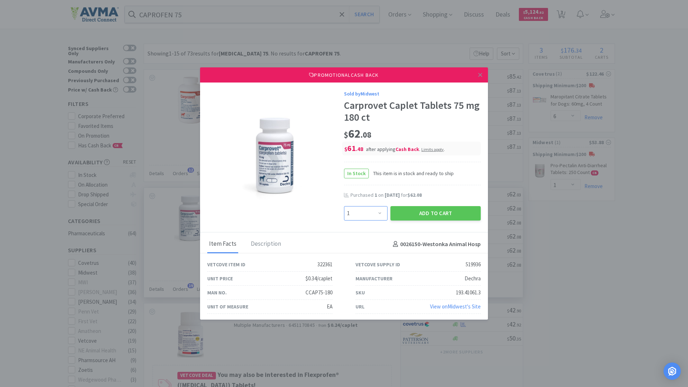
click at [375, 213] on select "Enter Quantity 1 2 3 4 5 6 7 8 9 10 11 12 13 14 15 16 17 18 19 20 Enter Quantity" at bounding box center [366, 213] width 44 height 14
select select "2"
click at [344, 206] on select "Enter Quantity 1 2 3 4 5 6 7 8 9 10 11 12 13 14 15 16 17 18 19 20 Enter Quantity" at bounding box center [366, 213] width 44 height 14
click at [429, 214] on button "Add to Cart" at bounding box center [436, 213] width 90 height 14
select select "2"
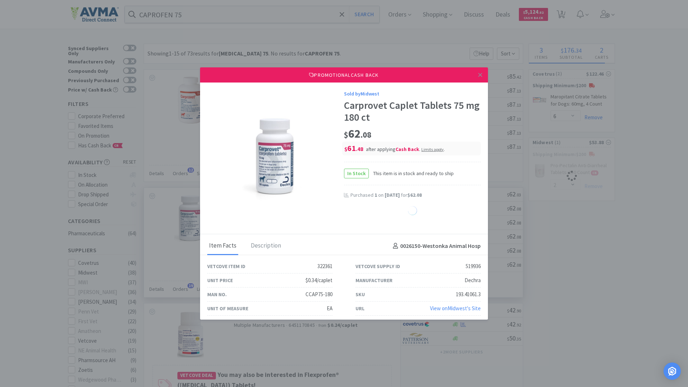
select select "1"
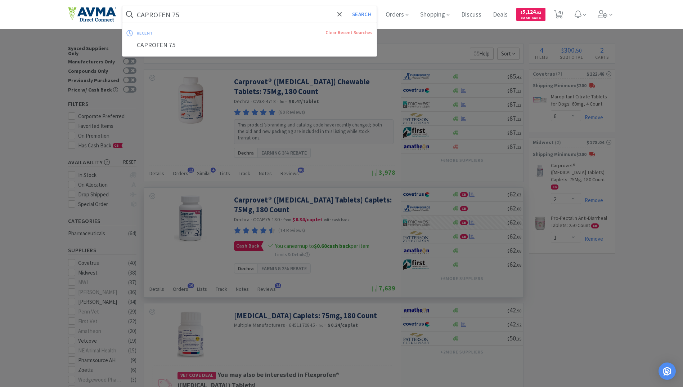
click at [185, 14] on input "CAPROFEN 75" at bounding box center [249, 14] width 254 height 17
click at [179, 13] on input "CAPROFEN 75" at bounding box center [249, 14] width 254 height 17
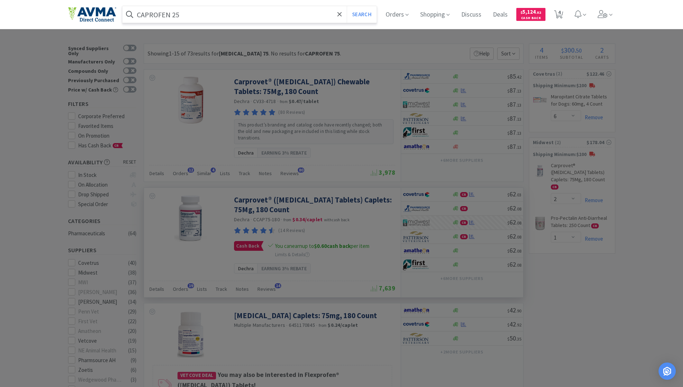
type input "CAPROFEN 25"
click at [347, 6] on button "Search" at bounding box center [362, 14] width 30 height 17
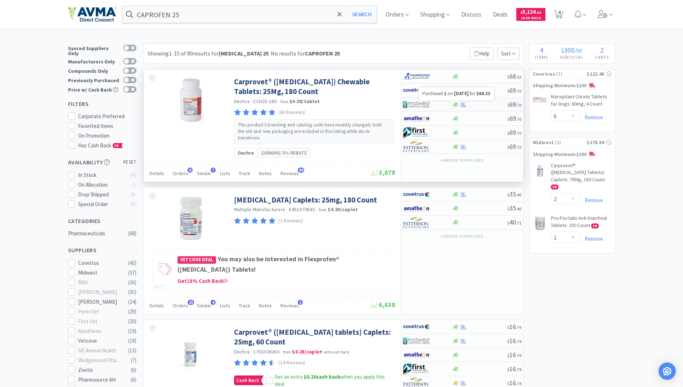
click at [463, 105] on icon at bounding box center [463, 104] width 5 height 5
select select "1"
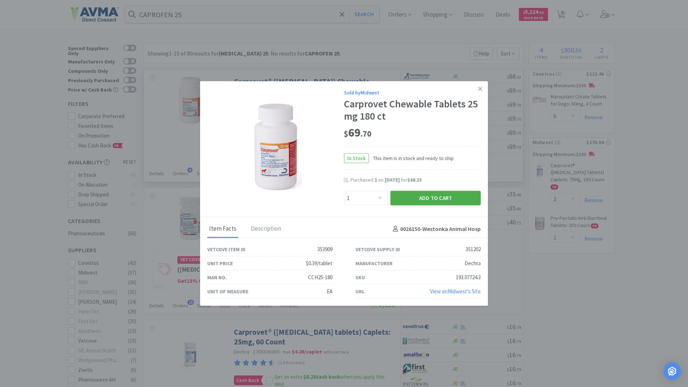
click at [439, 200] on button "Add to Cart" at bounding box center [436, 197] width 90 height 14
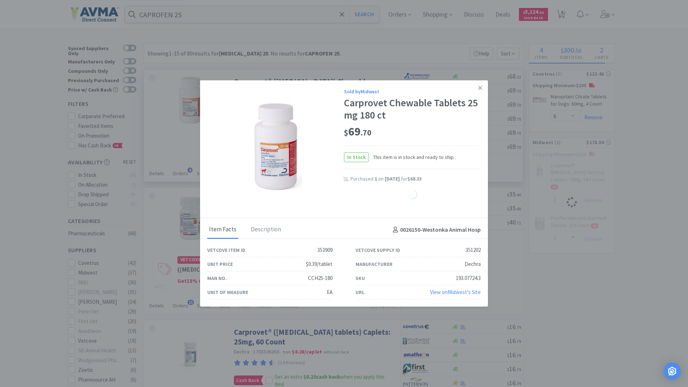
select select "1"
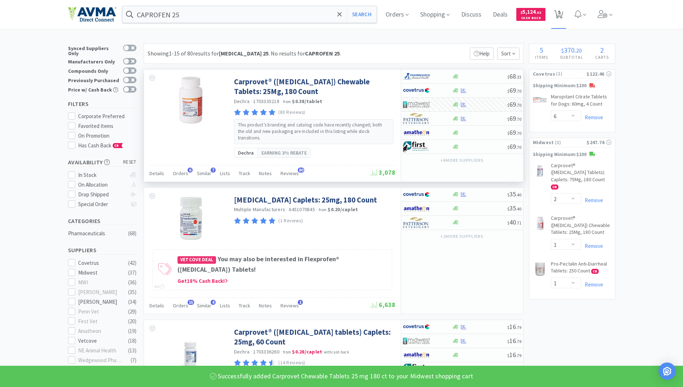
click at [560, 10] on span "5" at bounding box center [559, 12] width 3 height 29
select select "6"
select select "1"
select select "2"
select select "1"
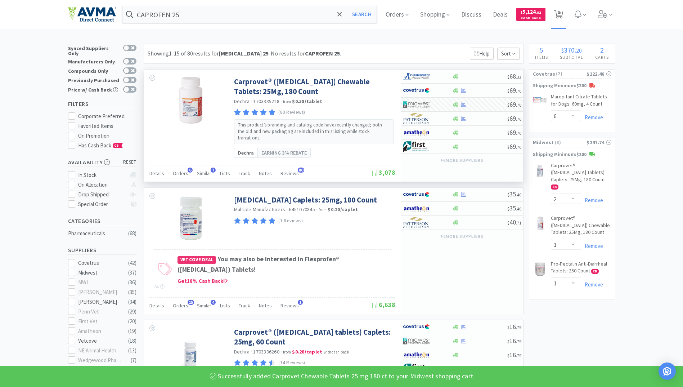
select select "1"
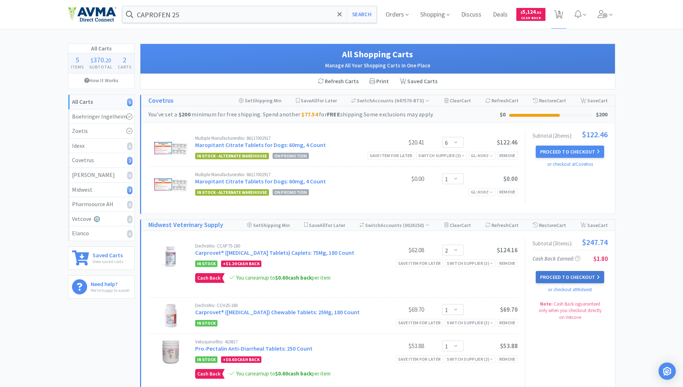
click at [566, 275] on button "Proceed to Checkout" at bounding box center [570, 277] width 68 height 12
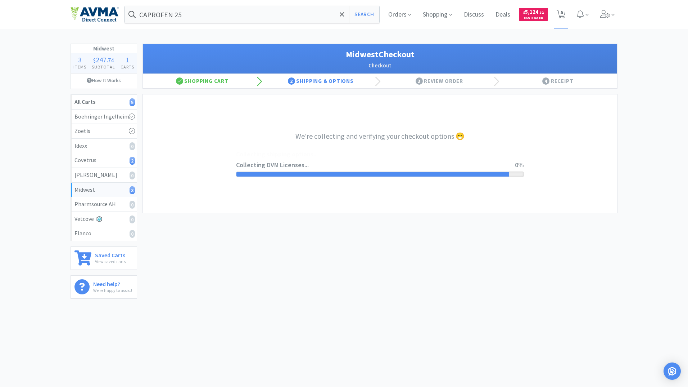
select select "3"
select select "0"
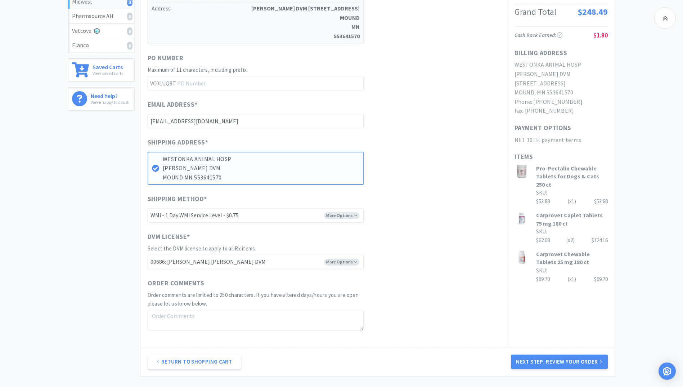
scroll to position [179, 0]
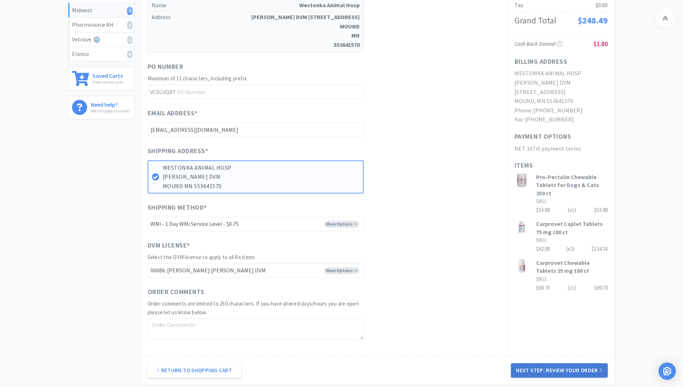
click at [574, 369] on button "Next Step: Review Your Order" at bounding box center [559, 370] width 96 height 14
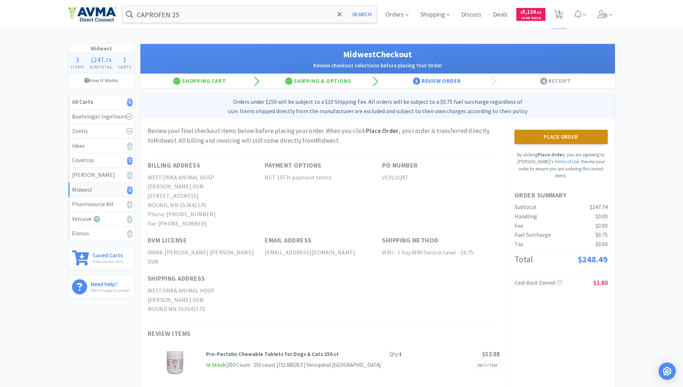
click at [569, 136] on button "Place Order" at bounding box center [560, 137] width 93 height 14
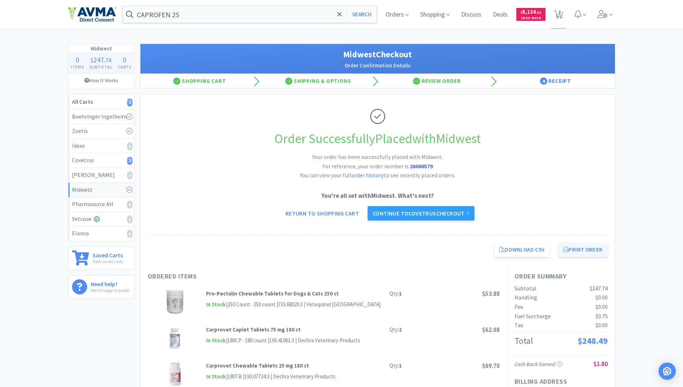
click at [574, 249] on button "Print Order" at bounding box center [582, 249] width 49 height 14
click at [561, 12] on icon at bounding box center [558, 14] width 9 height 8
select select "6"
select select "1"
